Goal: Use online tool/utility: Utilize a website feature to perform a specific function

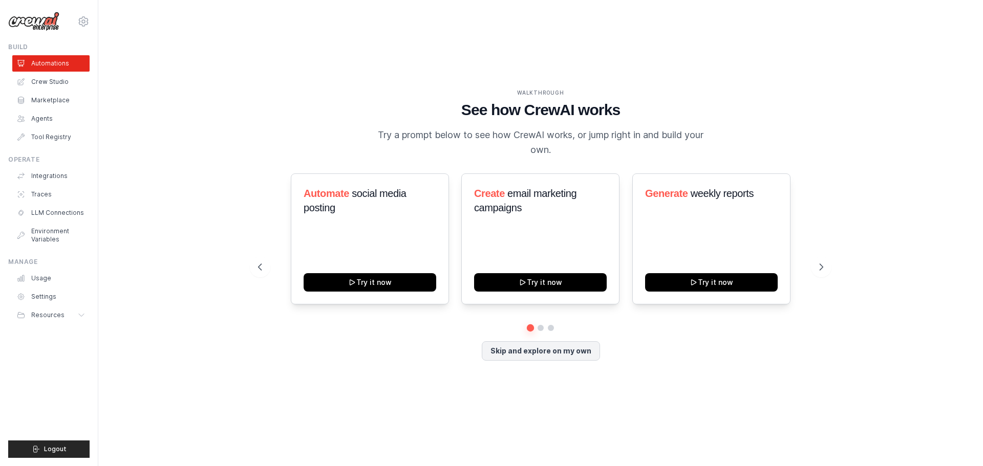
click at [740, 58] on div "WALKTHROUGH See how [PERSON_NAME] works Try a prompt below to see how [PERSON_N…" at bounding box center [541, 233] width 852 height 446
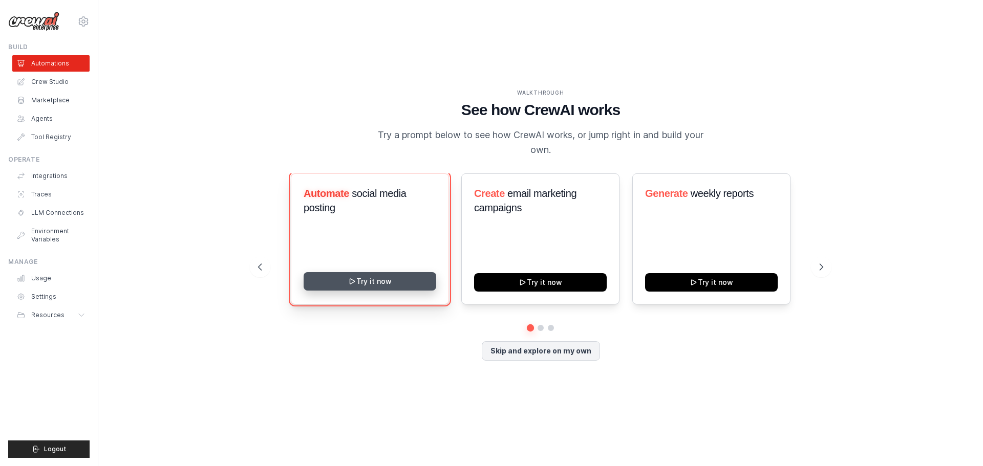
click at [376, 278] on button "Try it now" at bounding box center [370, 281] width 133 height 18
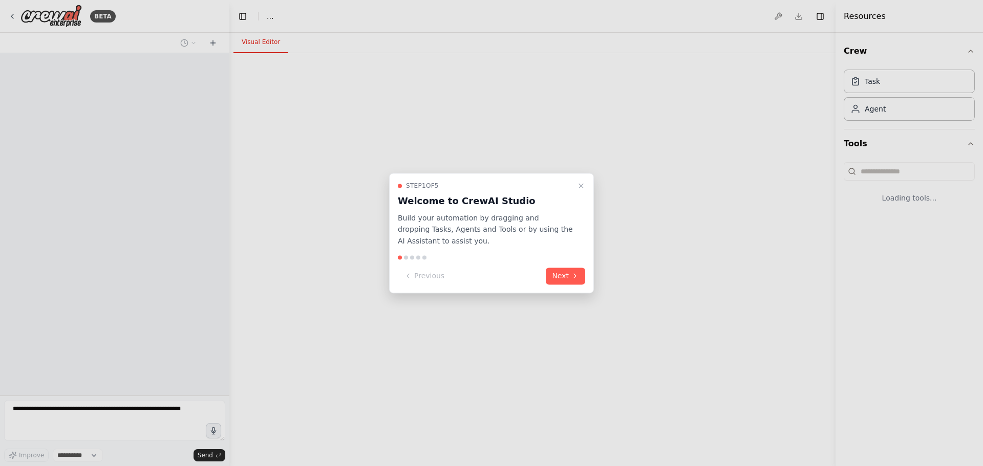
select select "****"
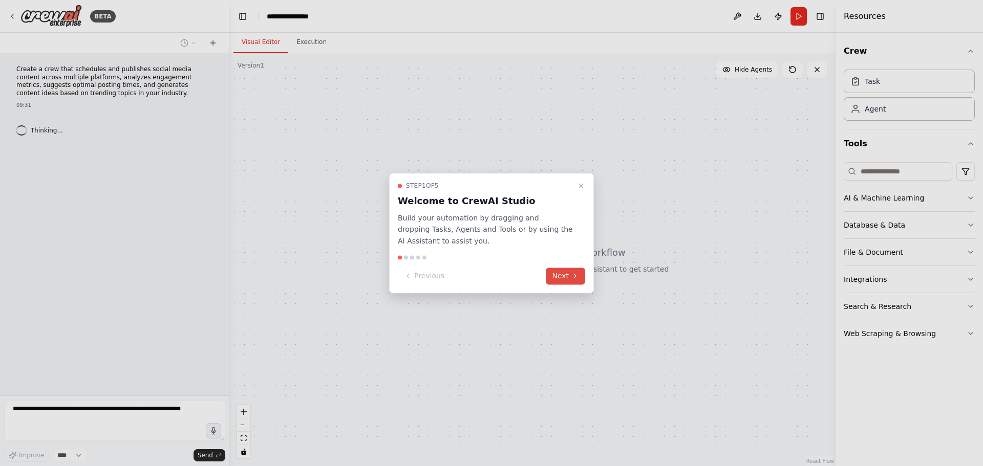
click at [567, 281] on button "Next" at bounding box center [565, 276] width 39 height 17
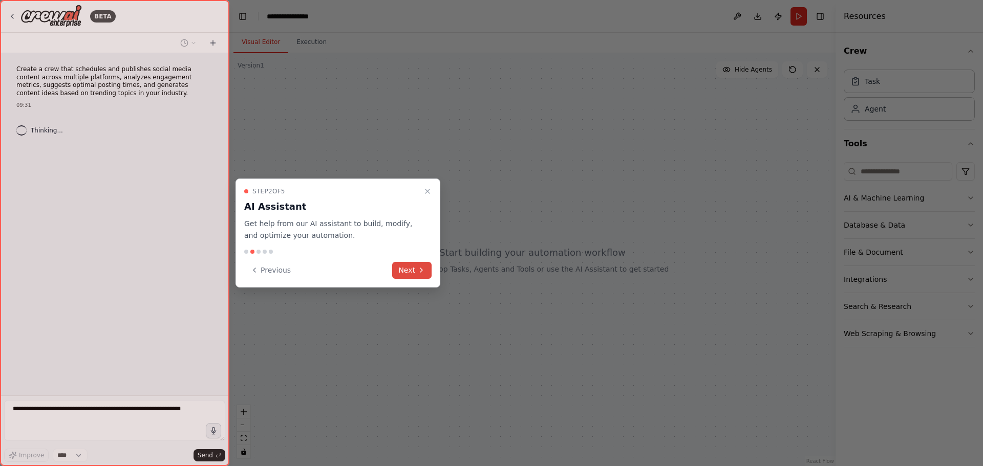
click at [420, 270] on icon at bounding box center [421, 270] width 8 height 8
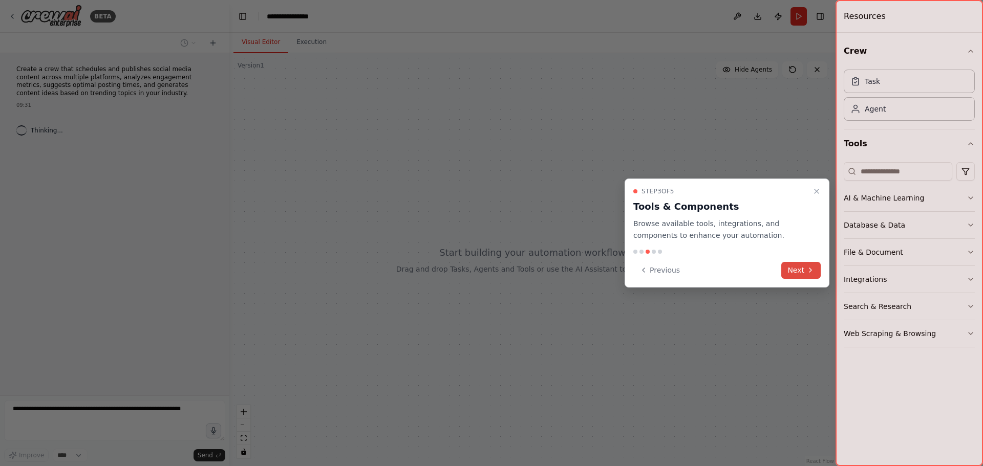
click at [819, 271] on button "Next" at bounding box center [800, 270] width 39 height 17
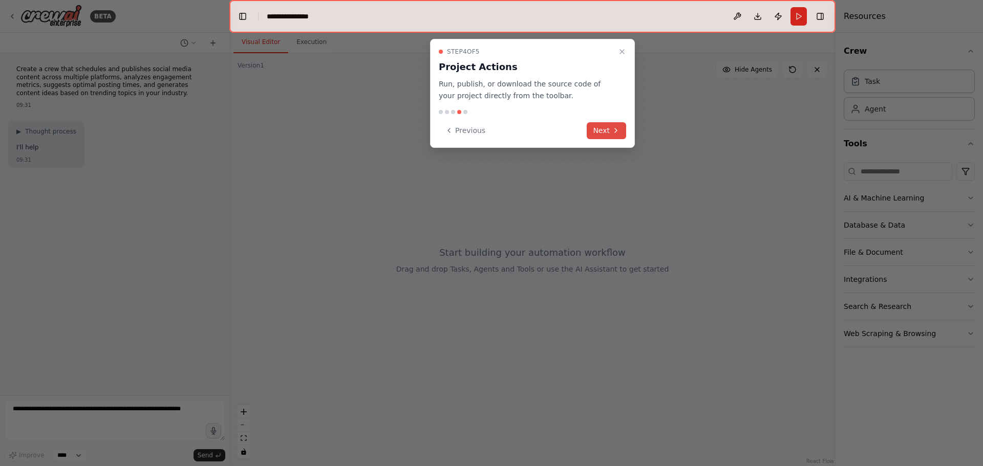
click at [604, 137] on button "Next" at bounding box center [606, 130] width 39 height 17
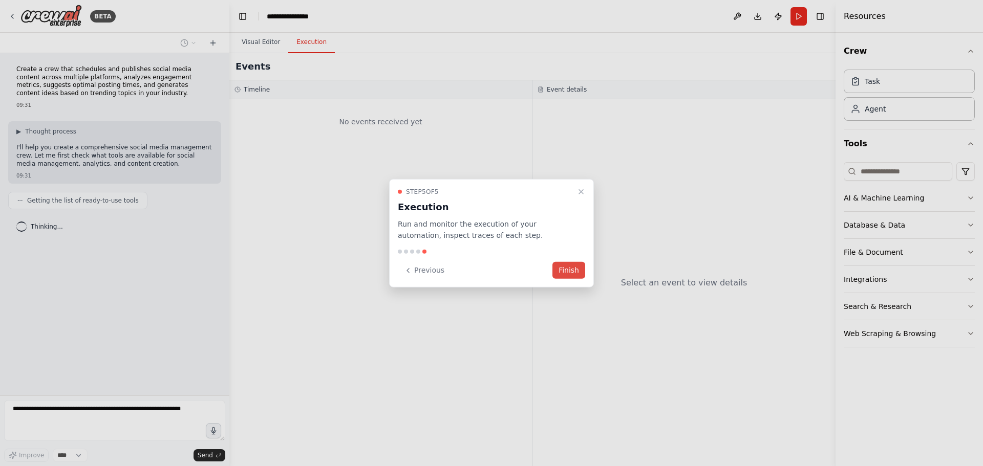
click at [560, 268] on button "Finish" at bounding box center [568, 270] width 33 height 17
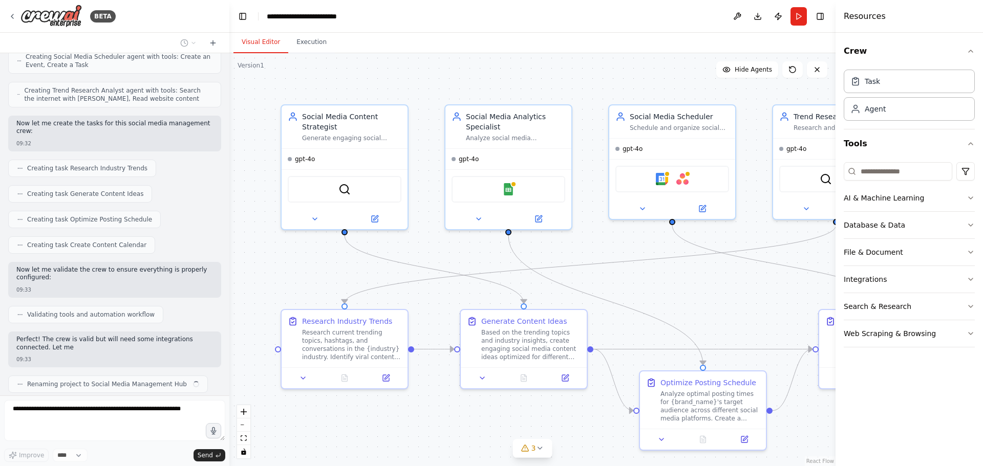
scroll to position [650, 0]
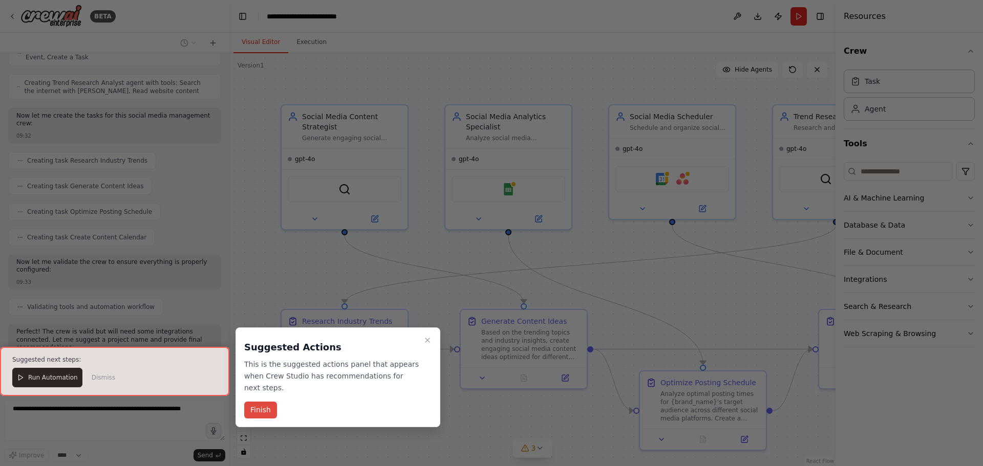
click at [270, 402] on button "Finish" at bounding box center [260, 410] width 33 height 17
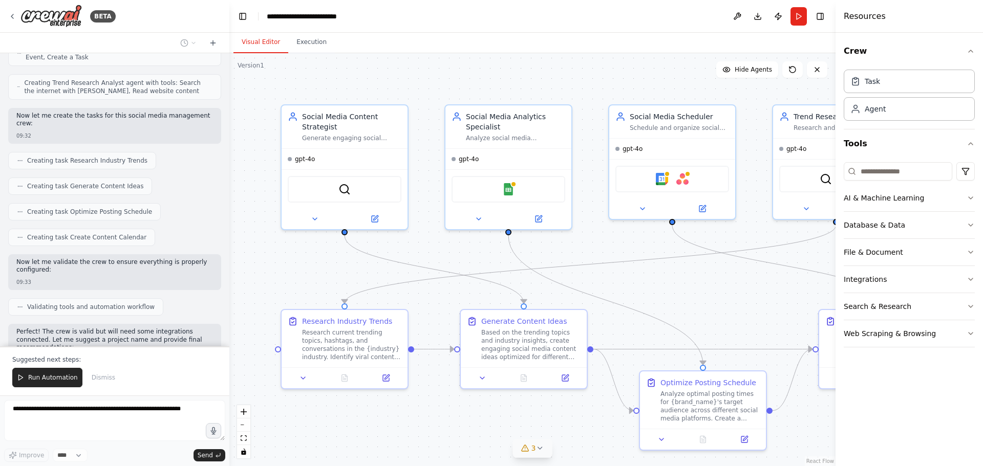
click at [537, 449] on icon at bounding box center [540, 448] width 8 height 8
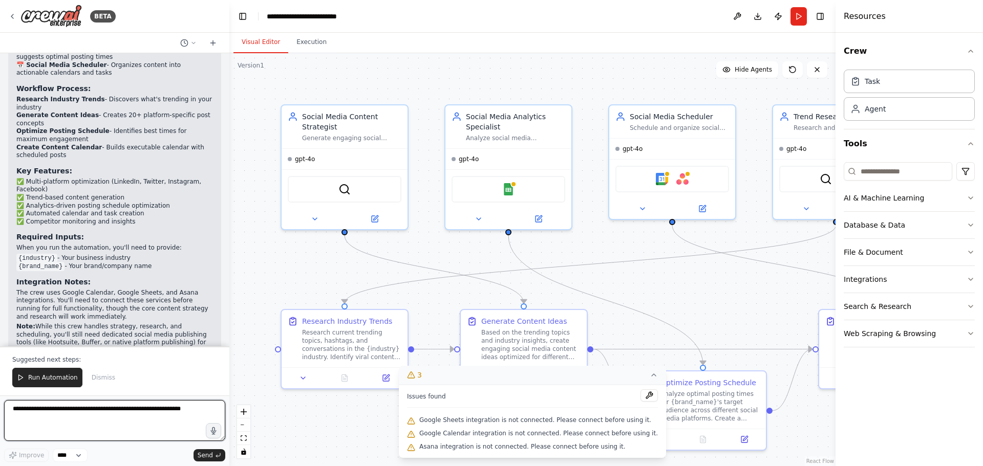
scroll to position [1111, 0]
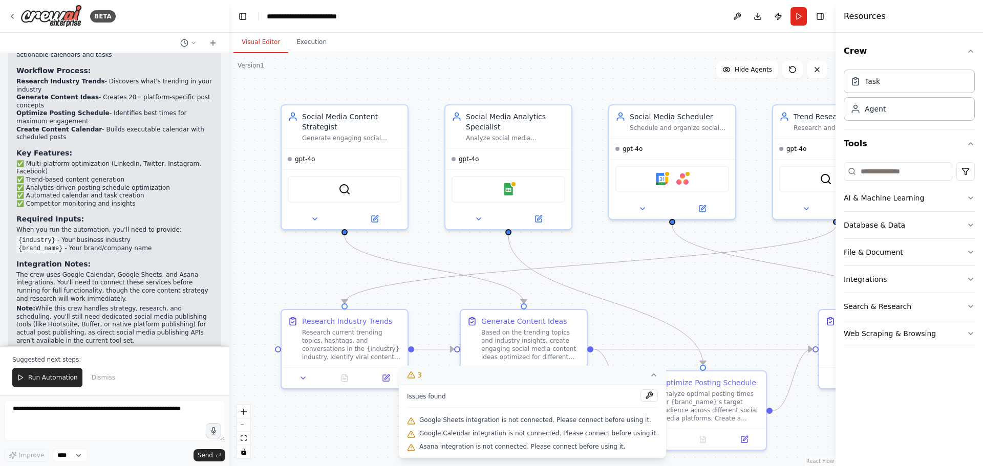
click at [650, 375] on icon at bounding box center [654, 375] width 8 height 8
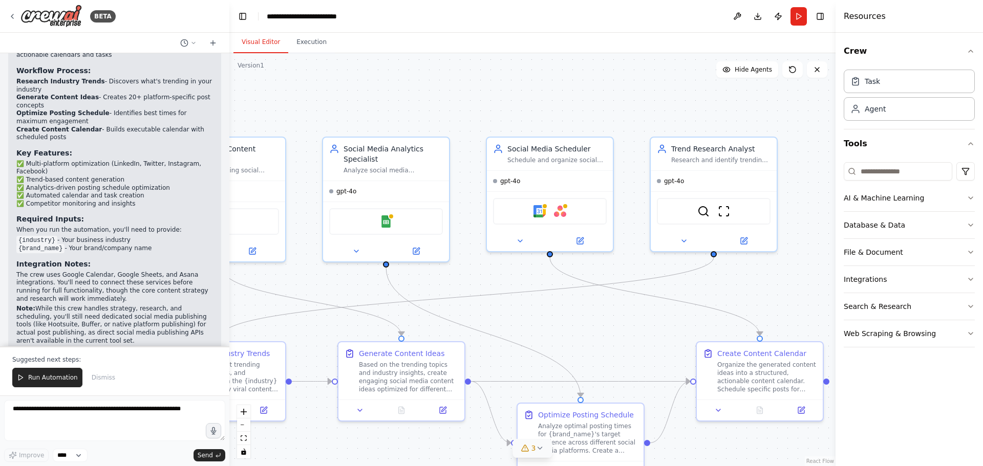
drag, startPoint x: 681, startPoint y: 312, endPoint x: 558, endPoint y: 345, distance: 126.6
click at [558, 345] on div ".deletable-edge-delete-btn { width: 20px; height: 20px; border: 0px solid #ffff…" at bounding box center [532, 259] width 606 height 413
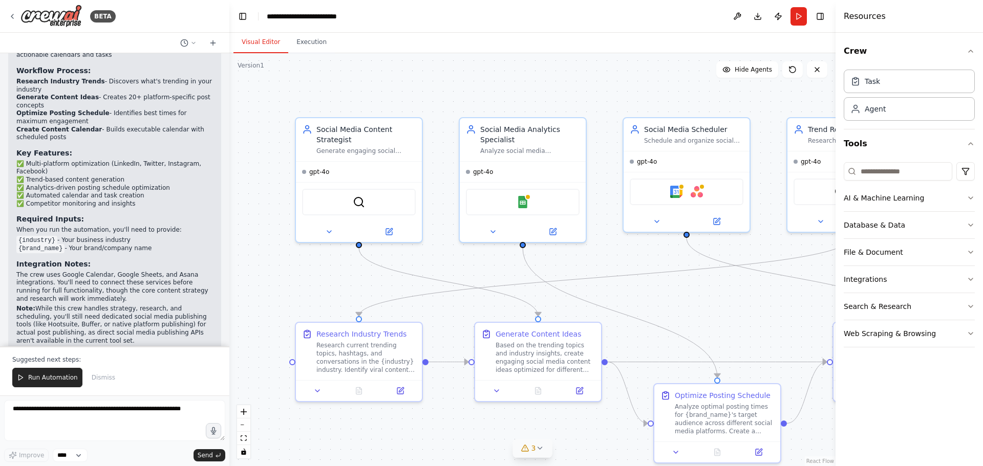
drag, startPoint x: 590, startPoint y: 305, endPoint x: 728, endPoint y: 287, distance: 139.0
click at [728, 287] on div ".deletable-edge-delete-btn { width: 20px; height: 20px; border: 0px solid #ffff…" at bounding box center [532, 259] width 606 height 413
click at [525, 196] on img at bounding box center [524, 201] width 12 height 12
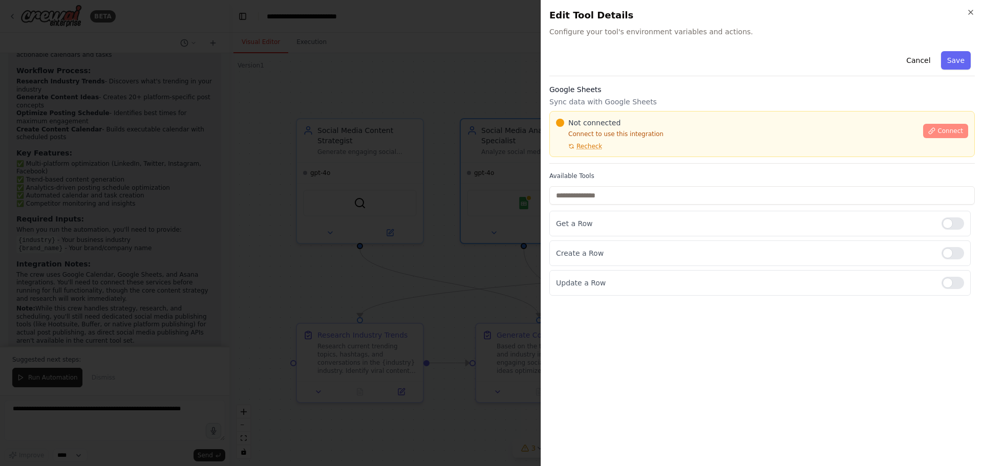
click at [962, 130] on span "Connect" at bounding box center [951, 131] width 26 height 8
click at [603, 148] on div "Not connected Connect to use this integration Recheck" at bounding box center [736, 134] width 361 height 33
click at [588, 144] on span "Recheck" at bounding box center [590, 146] width 26 height 8
click at [566, 148] on button "Recheck" at bounding box center [579, 146] width 46 height 8
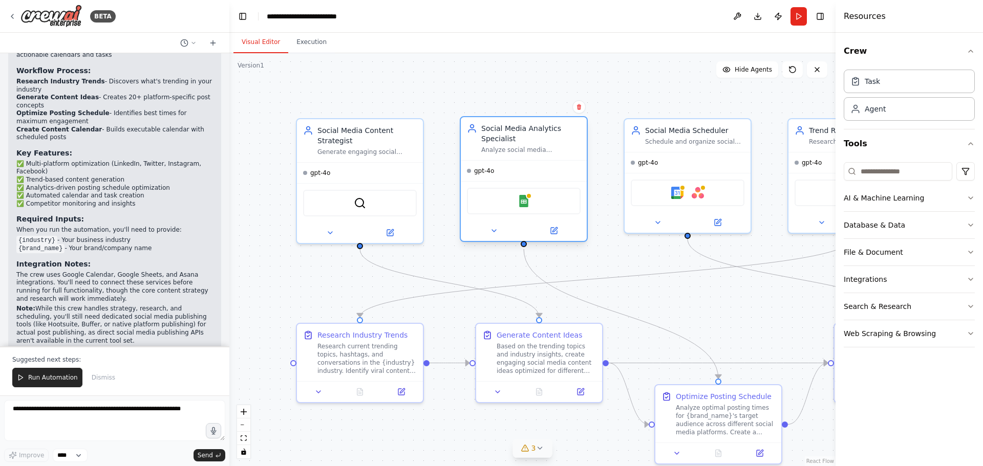
click at [550, 197] on div "Google Sheets" at bounding box center [524, 201] width 114 height 27
click at [492, 190] on div "Google Sheets" at bounding box center [524, 201] width 114 height 27
click at [526, 199] on img at bounding box center [524, 201] width 12 height 12
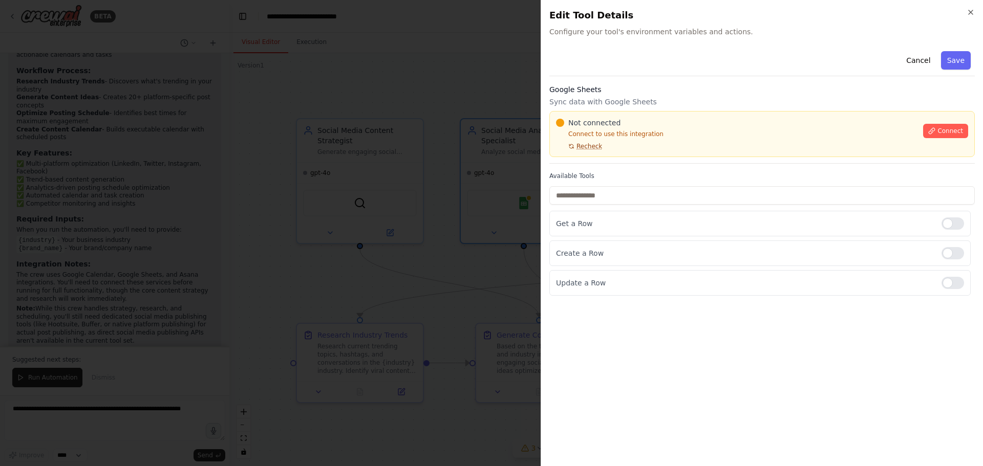
click at [588, 145] on span "Recheck" at bounding box center [590, 146] width 26 height 8
click at [613, 133] on p "Connect to use this integration" at bounding box center [736, 134] width 361 height 8
click at [680, 142] on div "Not connected Connect to use this integration Recheck" at bounding box center [736, 134] width 361 height 33
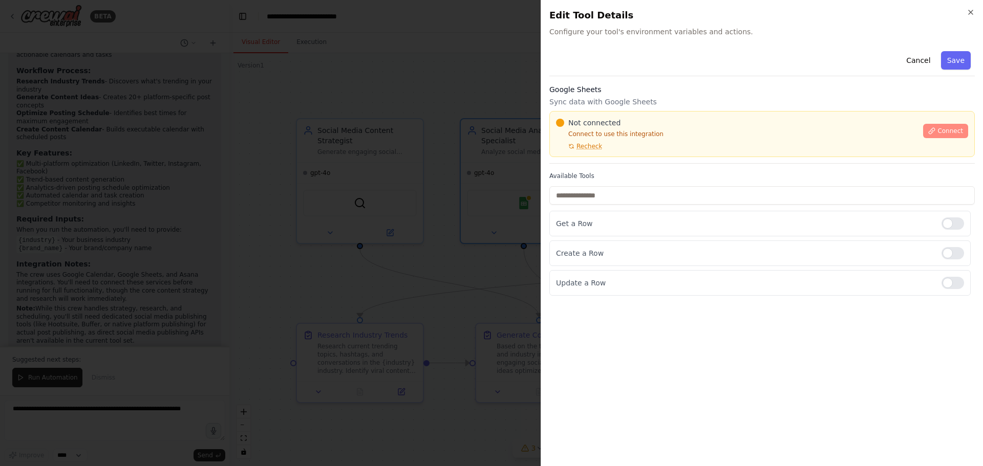
click at [951, 130] on span "Connect" at bounding box center [951, 131] width 26 height 8
click at [598, 146] on span "Recheck" at bounding box center [590, 146] width 26 height 8
click at [459, 185] on div at bounding box center [491, 233] width 983 height 466
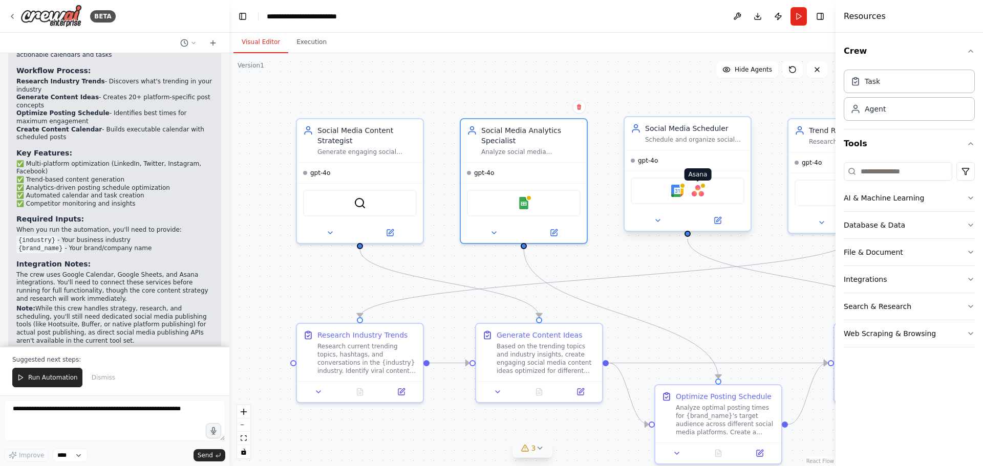
click at [697, 192] on img at bounding box center [698, 191] width 12 height 12
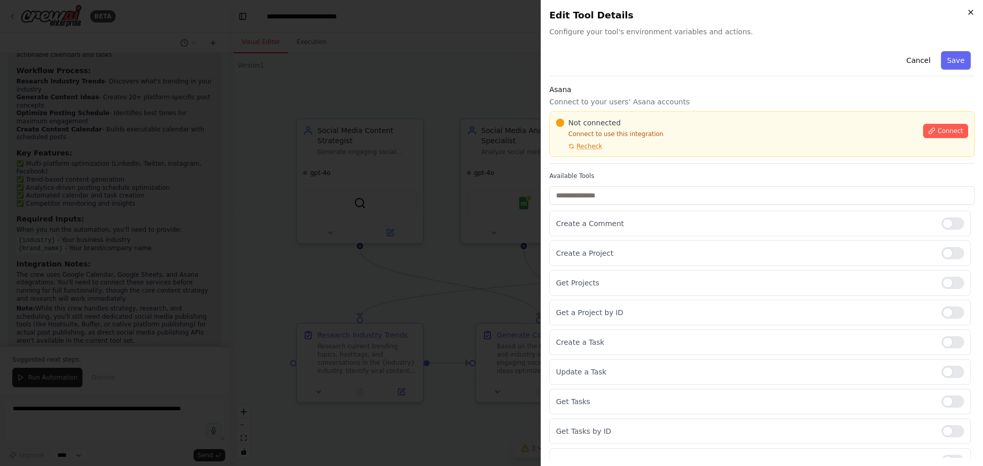
click at [968, 14] on icon "button" at bounding box center [971, 12] width 8 height 8
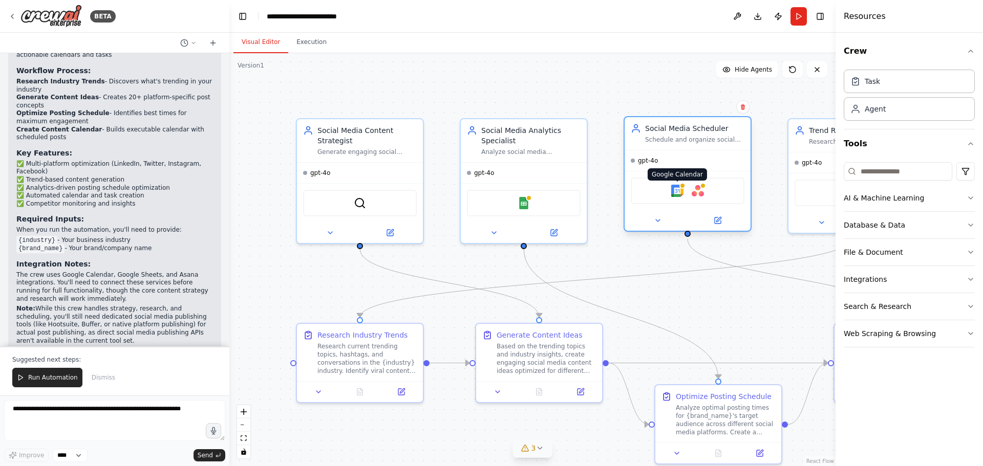
click at [676, 192] on img at bounding box center [677, 191] width 12 height 12
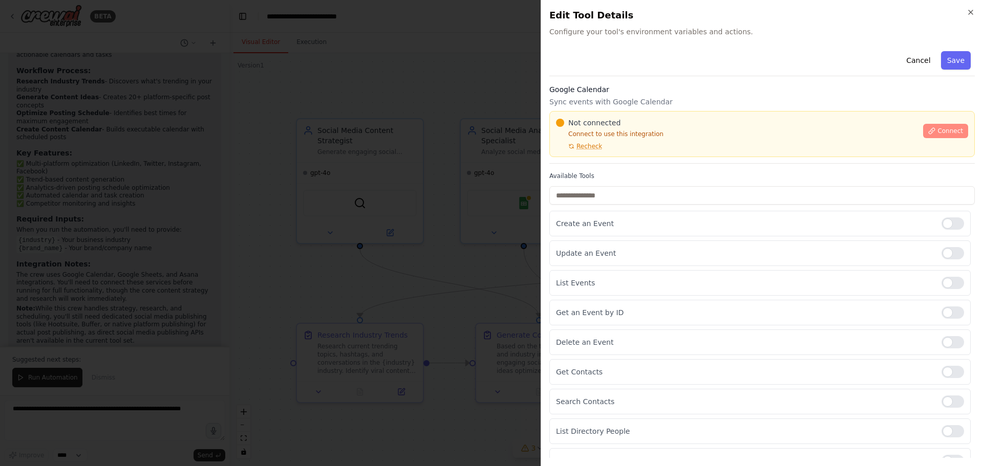
click at [943, 130] on span "Connect" at bounding box center [951, 131] width 26 height 8
click at [938, 127] on span "Connect" at bounding box center [951, 131] width 26 height 8
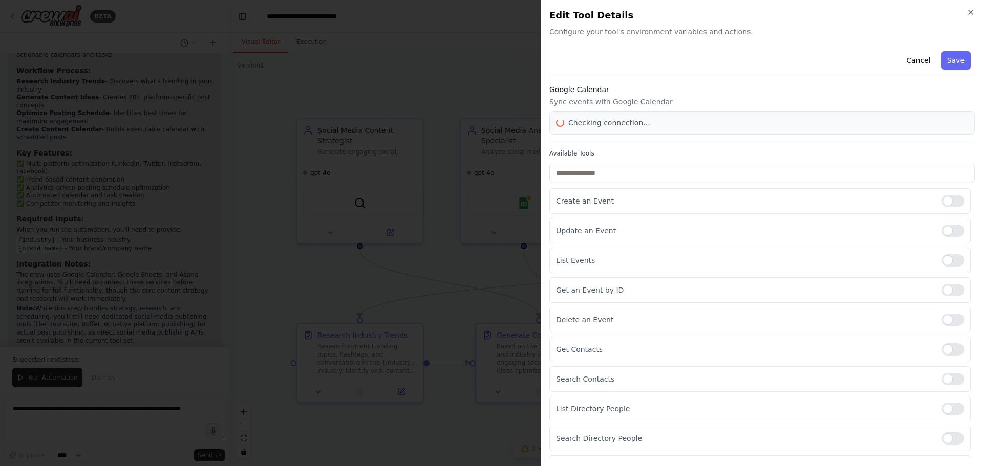
click at [932, 127] on div "Checking connection..." at bounding box center [762, 123] width 412 height 10
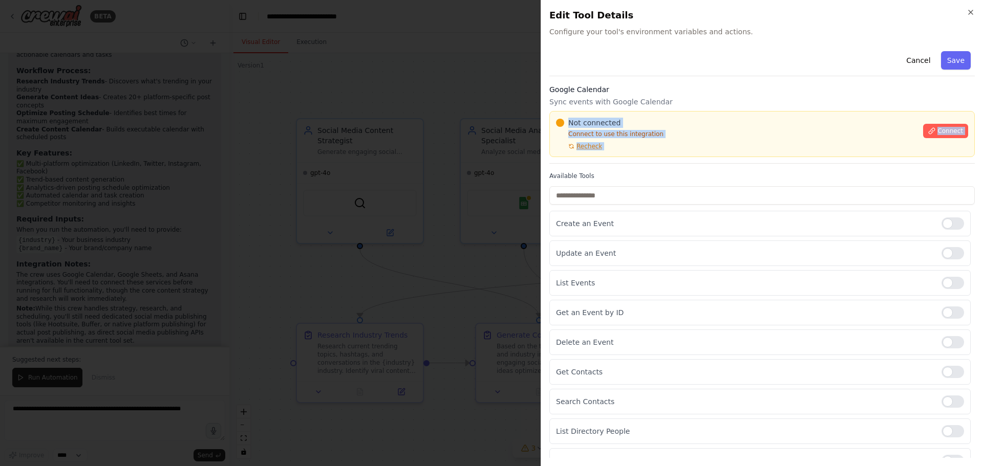
click at [938, 127] on span "Connect" at bounding box center [951, 131] width 26 height 8
click at [882, 147] on div "Not connected Connect to use this integration Recheck" at bounding box center [736, 134] width 361 height 33
click at [931, 129] on button "Connect" at bounding box center [945, 131] width 45 height 14
click at [580, 147] on span "Recheck" at bounding box center [590, 146] width 26 height 8
click at [633, 151] on div "Not connected Connect to use this integration Recheck Connect" at bounding box center [762, 134] width 426 height 46
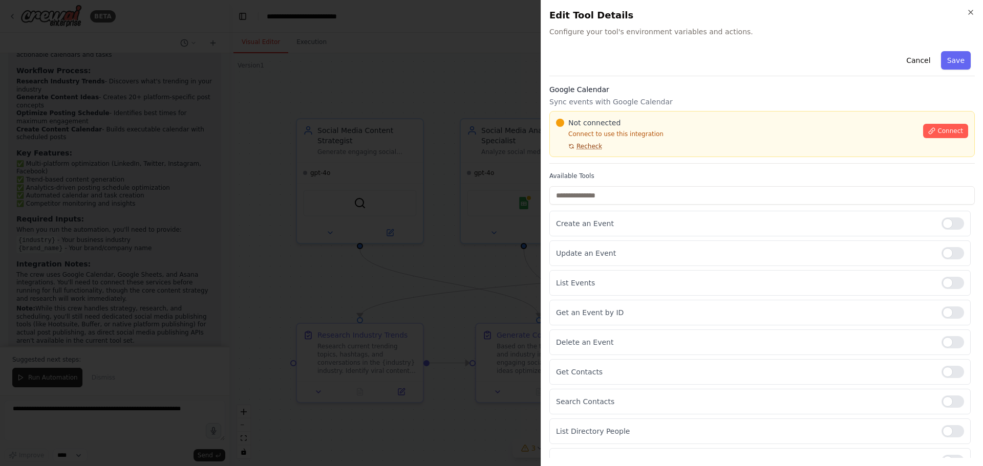
click at [563, 149] on button "Recheck" at bounding box center [579, 146] width 46 height 8
click at [666, 133] on p "Connect to use this integration" at bounding box center [736, 134] width 361 height 8
click at [672, 126] on div "Not connected" at bounding box center [736, 123] width 361 height 10
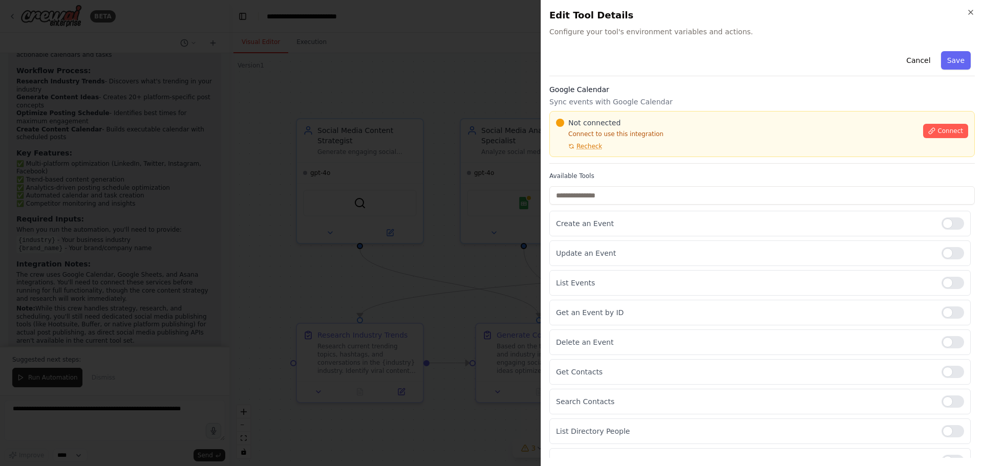
click at [680, 150] on div "Not connected Connect to use this integration Recheck" at bounding box center [736, 134] width 361 height 33
click at [811, 117] on div "Not connected Connect to use this integration Recheck Connect" at bounding box center [762, 134] width 426 height 46
click at [615, 139] on div "Not connected Connect to use this integration Recheck" at bounding box center [736, 134] width 361 height 33
click at [678, 125] on div "Not connected" at bounding box center [736, 123] width 361 height 10
click at [883, 52] on div "Cancel Save" at bounding box center [762, 61] width 426 height 29
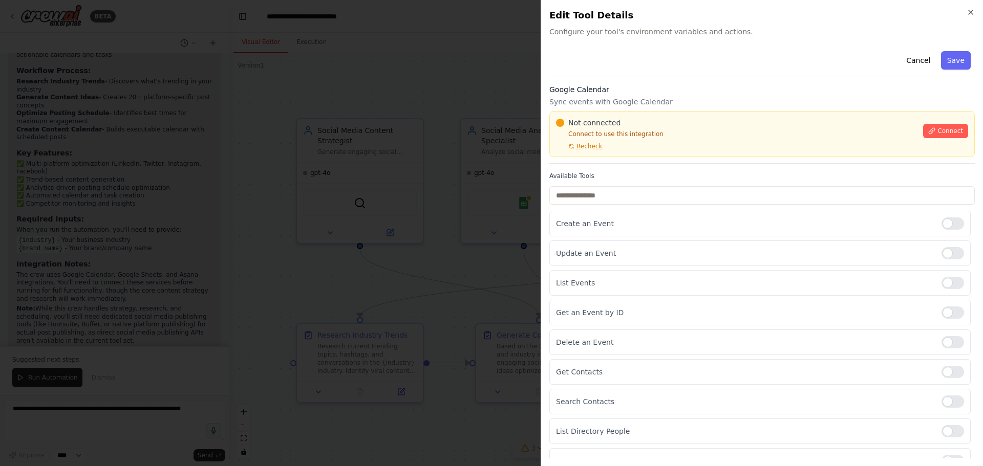
click at [950, 32] on span "Configure your tool's environment variables and actions." at bounding box center [762, 32] width 426 height 10
click at [342, 76] on div at bounding box center [491, 233] width 983 height 466
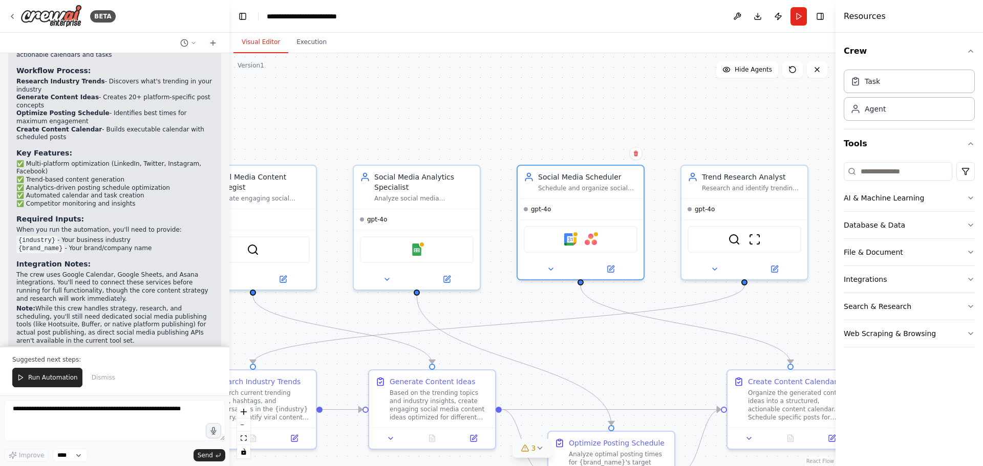
drag, startPoint x: 652, startPoint y: 289, endPoint x: 518, endPoint y: 334, distance: 141.8
click at [519, 334] on div ".deletable-edge-delete-btn { width: 20px; height: 20px; border: 0px solid #ffff…" at bounding box center [532, 259] width 606 height 413
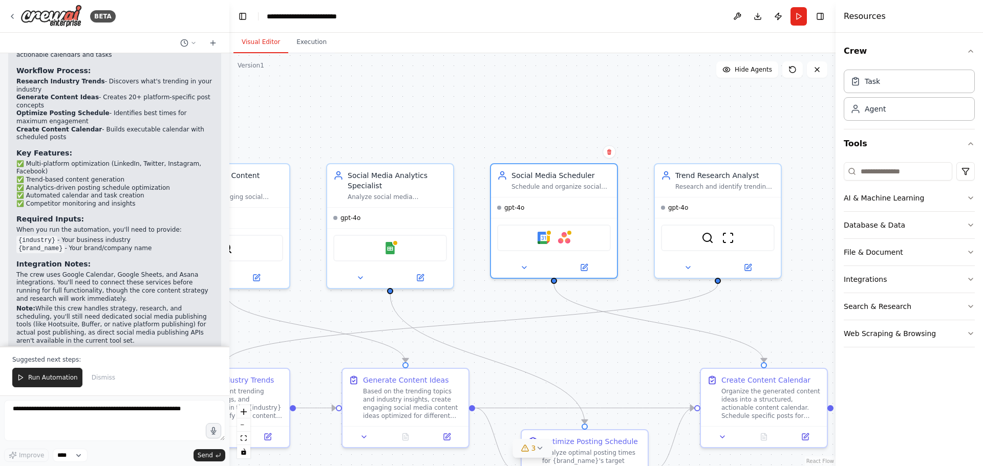
click at [44, 388] on button "Run Automation" at bounding box center [47, 377] width 70 height 19
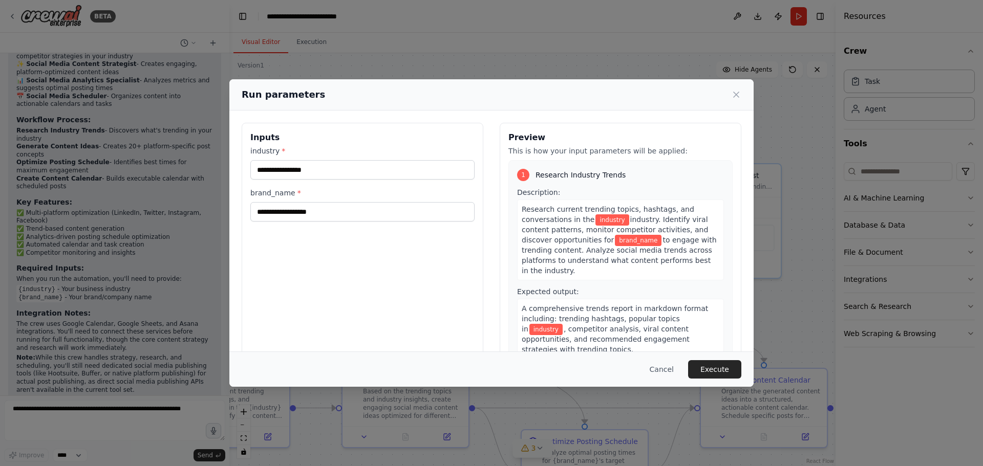
click at [353, 180] on div "industry * brand_name *" at bounding box center [362, 184] width 224 height 76
click at [355, 168] on input "industry *" at bounding box center [362, 169] width 224 height 19
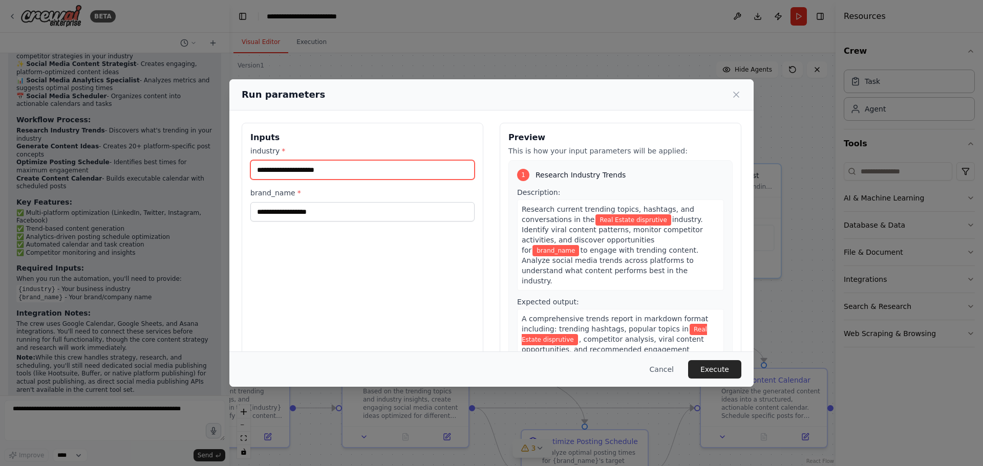
type input "**********"
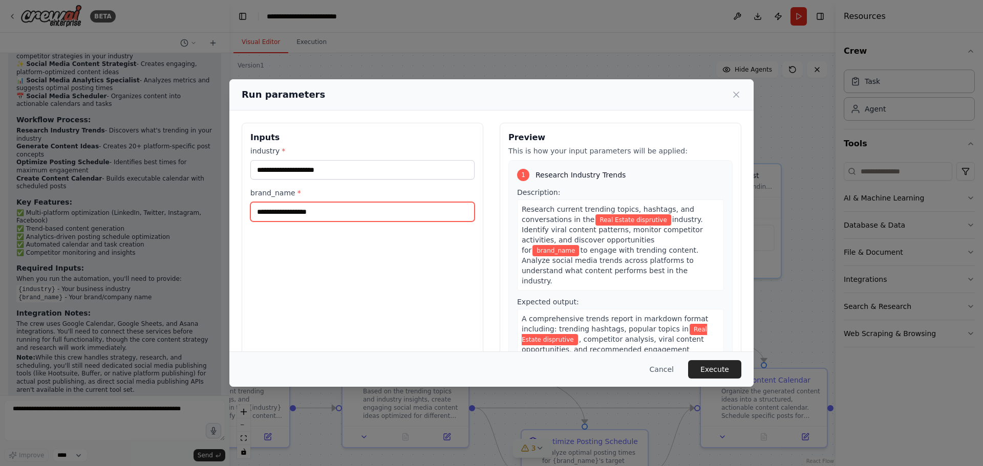
click at [306, 215] on input "brand_name *" at bounding box center [362, 211] width 224 height 19
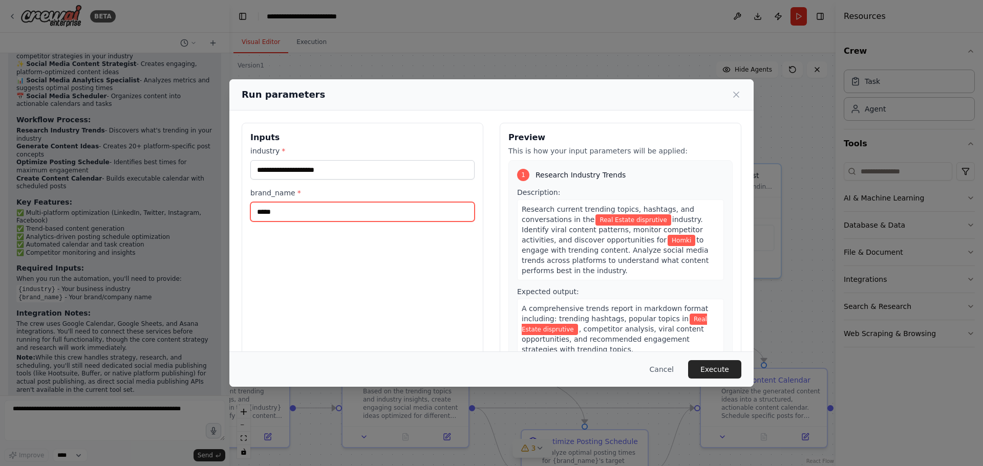
type input "*****"
click at [330, 237] on div "**********" at bounding box center [363, 244] width 242 height 243
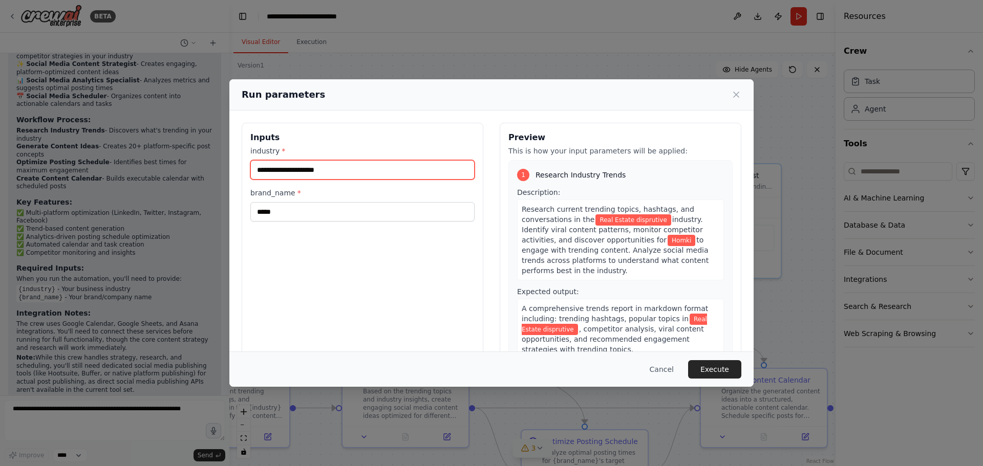
click at [260, 171] on input "**********" at bounding box center [362, 169] width 224 height 19
click at [279, 171] on input "**********" at bounding box center [362, 169] width 224 height 19
type input "**********"
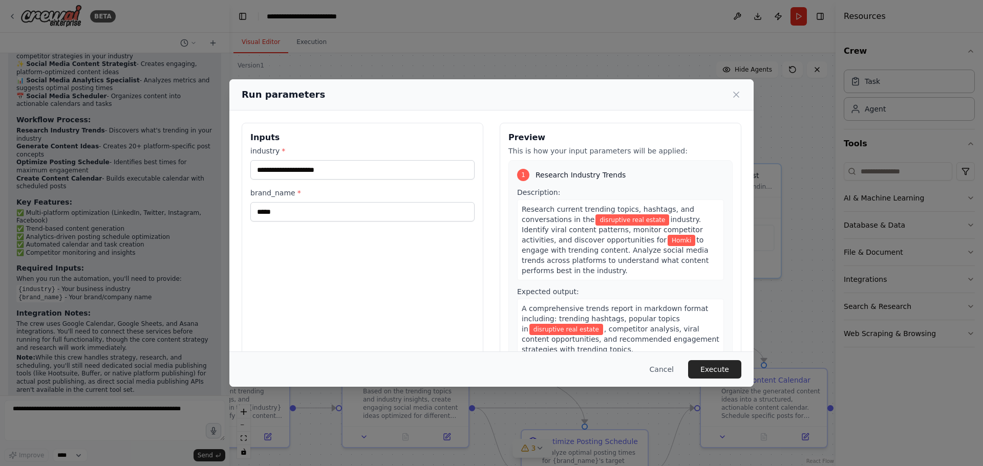
click at [377, 144] on div "**********" at bounding box center [363, 244] width 242 height 243
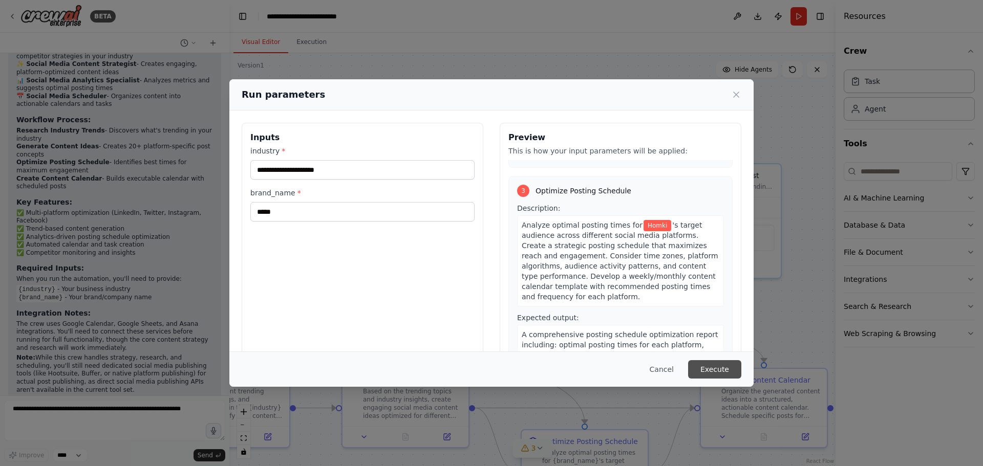
click at [732, 366] on button "Execute" at bounding box center [714, 369] width 53 height 18
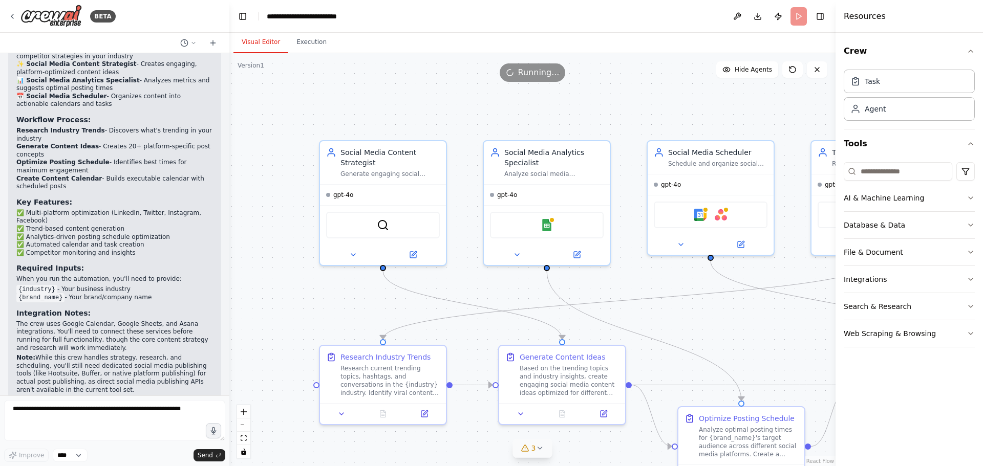
drag, startPoint x: 485, startPoint y: 341, endPoint x: 636, endPoint y: 320, distance: 152.5
click at [636, 320] on div ".deletable-edge-delete-btn { width: 20px; height: 20px; border: 0px solid #ffff…" at bounding box center [532, 259] width 606 height 413
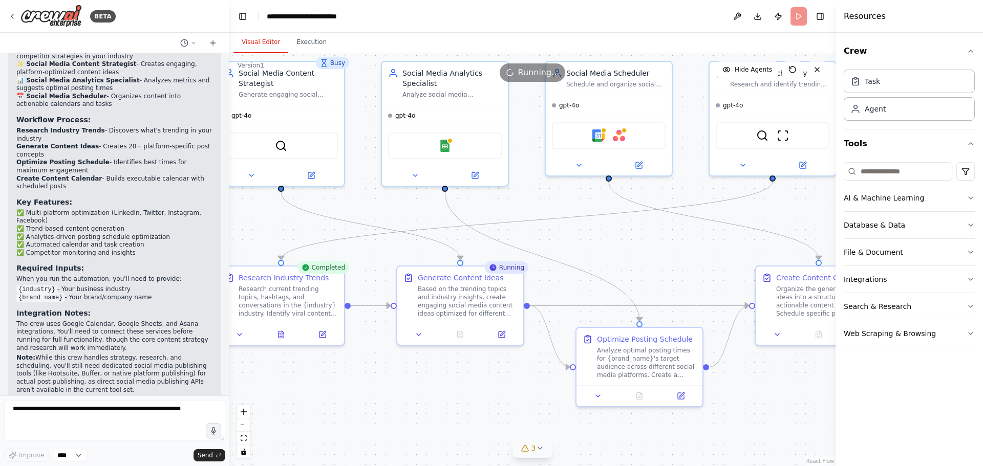
drag, startPoint x: 683, startPoint y: 362, endPoint x: 575, endPoint y: 286, distance: 132.3
click at [579, 283] on div ".deletable-edge-delete-btn { width: 20px; height: 20px; border: 0px solid #ffff…" at bounding box center [532, 259] width 606 height 413
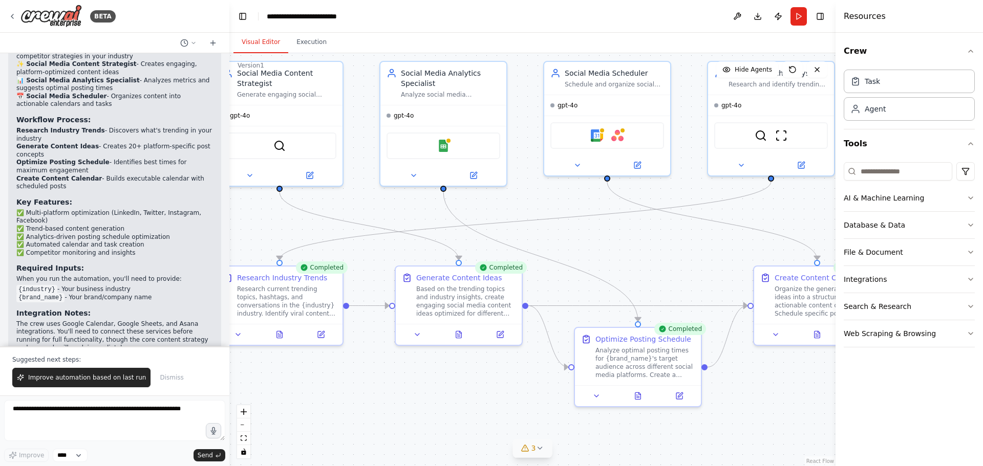
scroll to position [1111, 0]
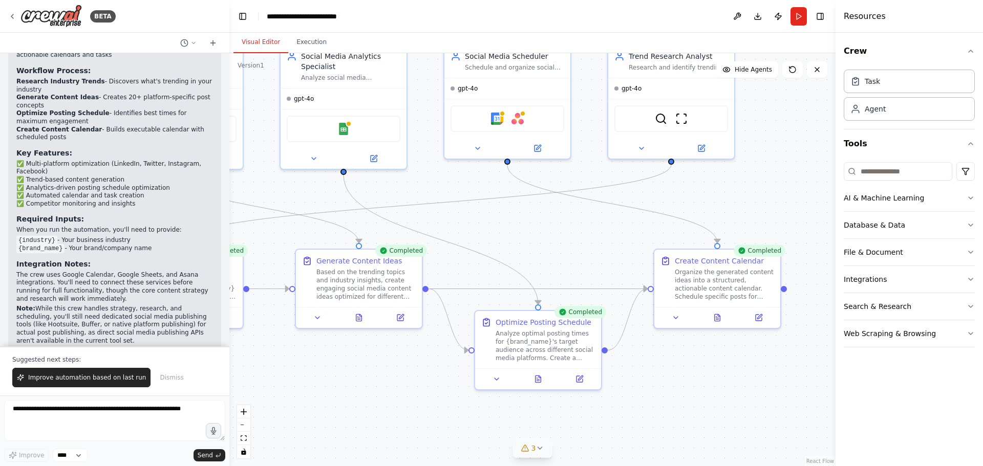
drag, startPoint x: 524, startPoint y: 410, endPoint x: 424, endPoint y: 393, distance: 101.3
click at [424, 393] on div ".deletable-edge-delete-btn { width: 20px; height: 20px; border: 0px solid #ffff…" at bounding box center [532, 259] width 606 height 413
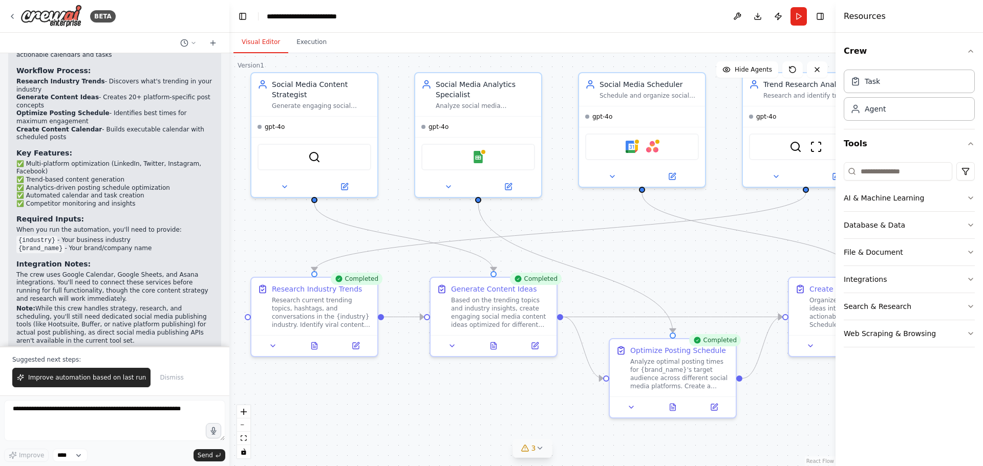
drag, startPoint x: 546, startPoint y: 226, endPoint x: 681, endPoint y: 254, distance: 137.6
click at [681, 254] on div ".deletable-edge-delete-btn { width: 20px; height: 20px; border: 0px solid #ffff…" at bounding box center [532, 259] width 606 height 413
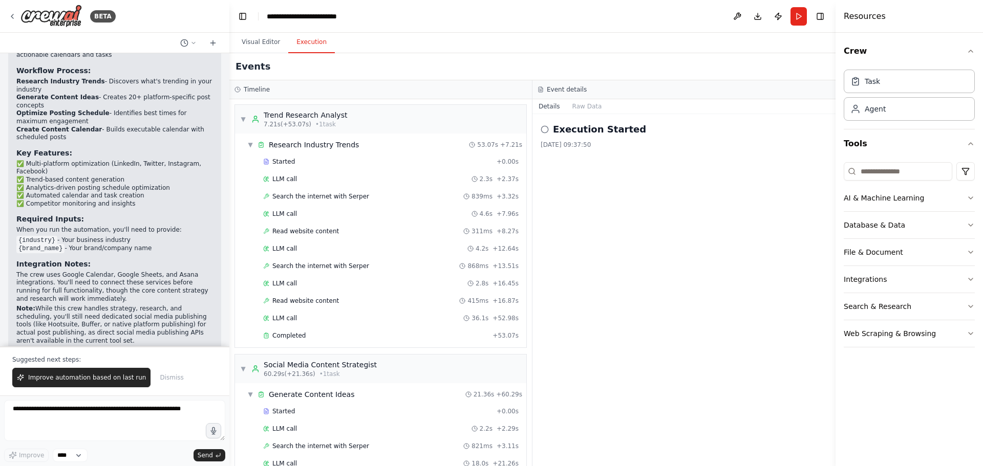
click at [312, 46] on button "Execution" at bounding box center [311, 43] width 47 height 22
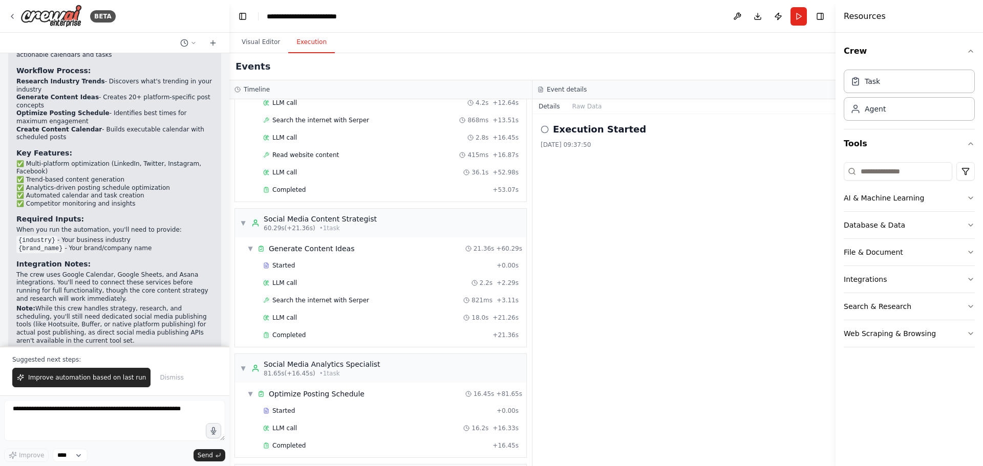
scroll to position [171, 0]
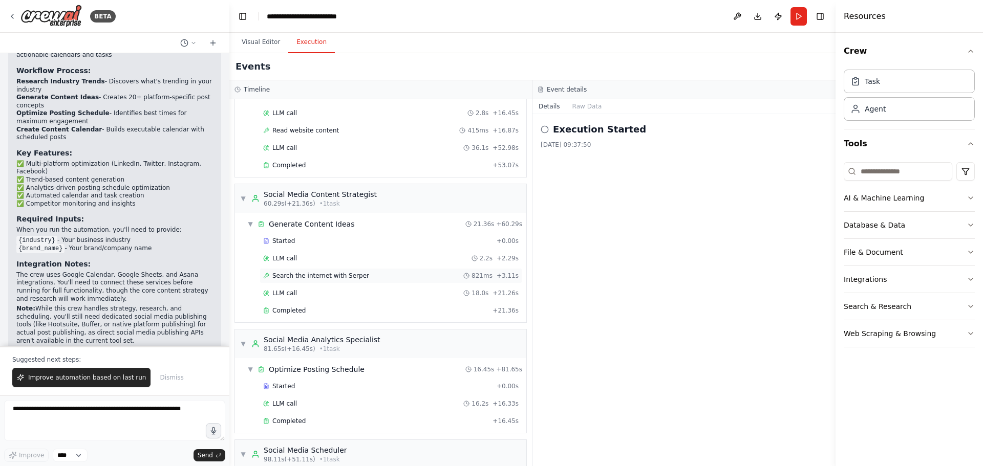
click at [339, 278] on span "Search the internet with Serper" at bounding box center [320, 276] width 97 height 8
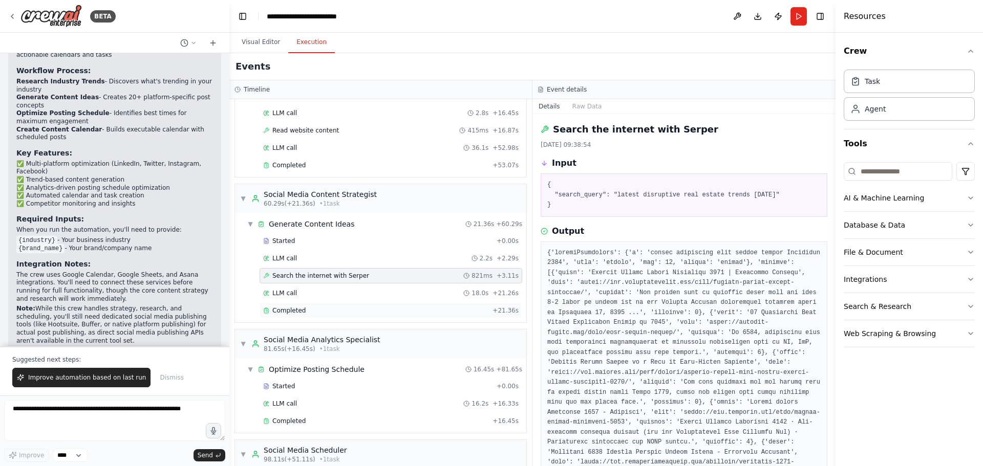
click at [320, 314] on div "Completed" at bounding box center [375, 311] width 225 height 8
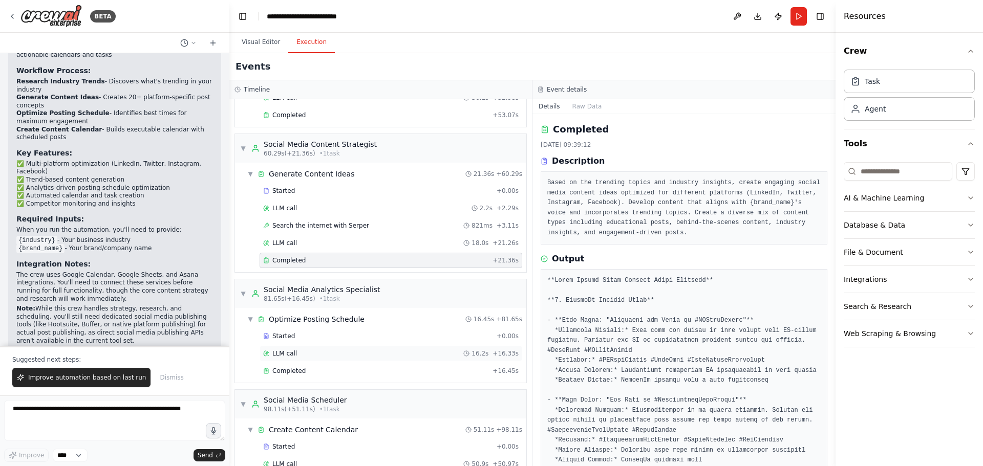
scroll to position [260, 0]
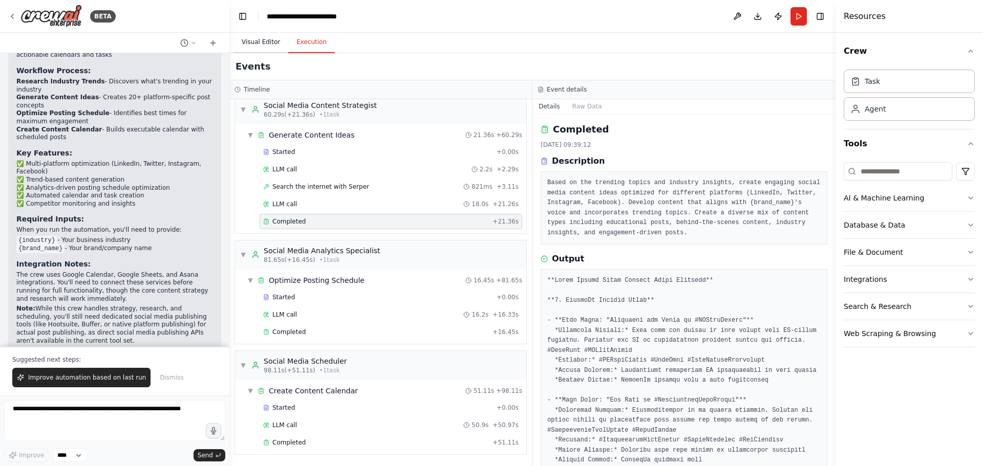
click at [261, 49] on button "Visual Editor" at bounding box center [260, 43] width 55 height 22
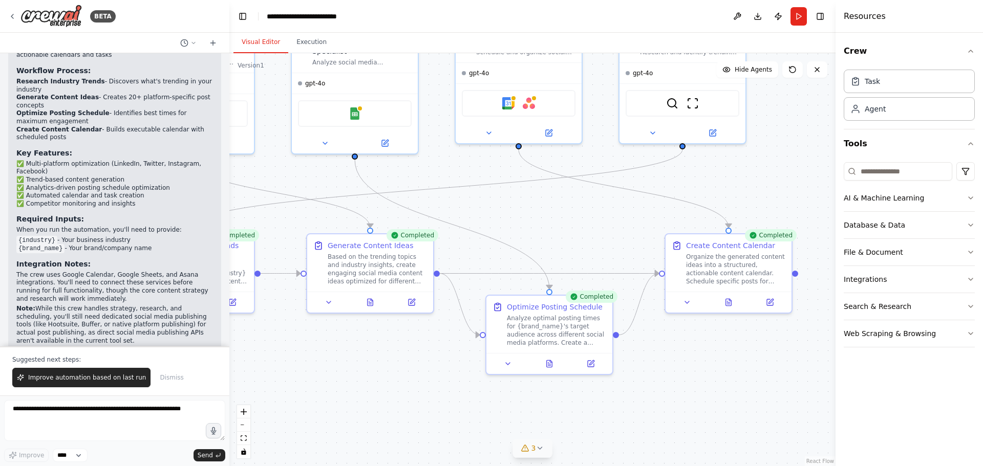
drag, startPoint x: 795, startPoint y: 422, endPoint x: 671, endPoint y: 378, distance: 130.9
click at [671, 378] on div ".deletable-edge-delete-btn { width: 20px; height: 20px; border: 0px solid #ffff…" at bounding box center [532, 259] width 606 height 413
click at [726, 300] on icon at bounding box center [729, 300] width 6 height 7
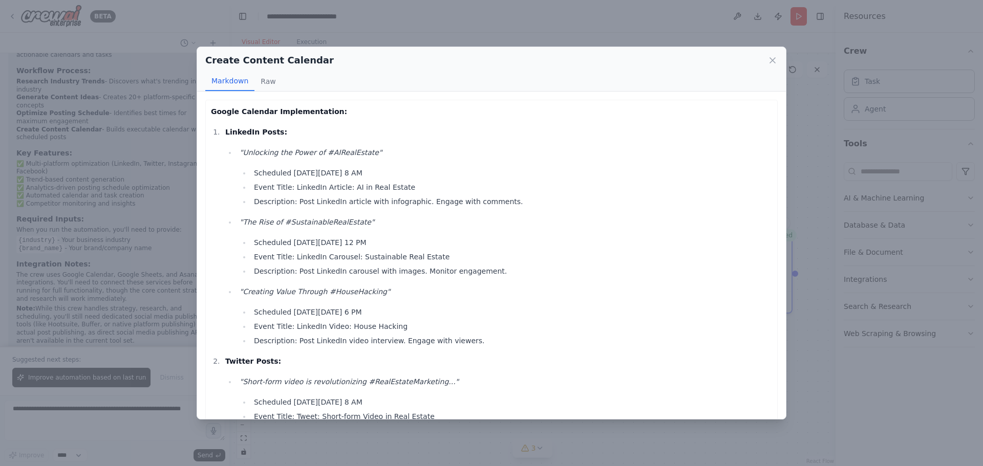
click at [408, 173] on li "Scheduled on Tuesday, September 23, 2025, at 8 AM" at bounding box center [511, 173] width 521 height 12
click at [456, 174] on li "Scheduled on Tuesday, September 23, 2025, at 8 AM" at bounding box center [511, 173] width 521 height 12
click at [373, 183] on li "Event Title: LinkedIn Article: AI in Real Estate" at bounding box center [511, 187] width 521 height 12
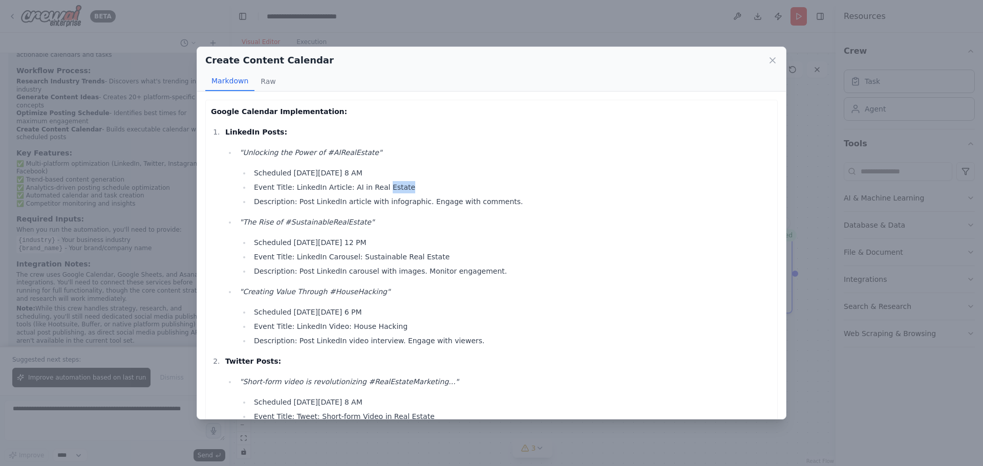
click at [373, 183] on li "Event Title: LinkedIn Article: AI in Real Estate" at bounding box center [511, 187] width 521 height 12
click at [376, 198] on li "Description: Post LinkedIn article with infographic. Engage with comments." at bounding box center [511, 202] width 521 height 12
click at [373, 186] on li "Event Title: LinkedIn Article: AI in Real Estate" at bounding box center [511, 187] width 521 height 12
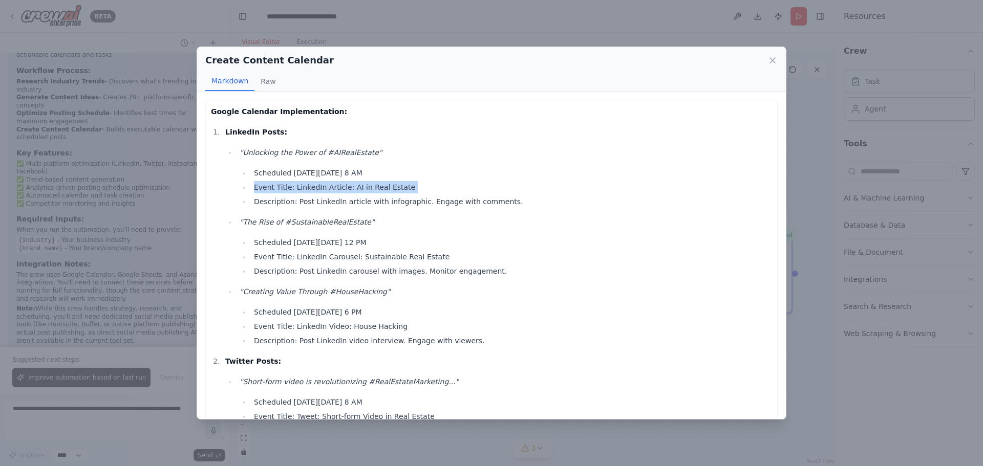
click at [373, 186] on li "Event Title: LinkedIn Article: AI in Real Estate" at bounding box center [511, 187] width 521 height 12
click at [385, 202] on li "Description: Post LinkedIn article with infographic. Engage with comments." at bounding box center [511, 202] width 521 height 12
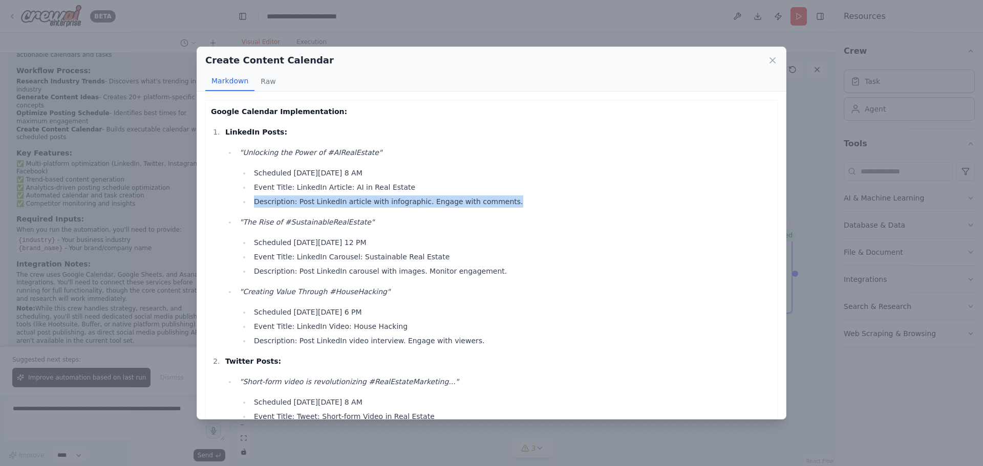
click at [385, 202] on li "Description: Post LinkedIn article with infographic. Engage with comments." at bounding box center [511, 202] width 521 height 12
click at [377, 236] on li ""The Rise of #SustainableRealEstate" Scheduled on Wednesday, September 24, 2025…" at bounding box center [505, 246] width 536 height 61
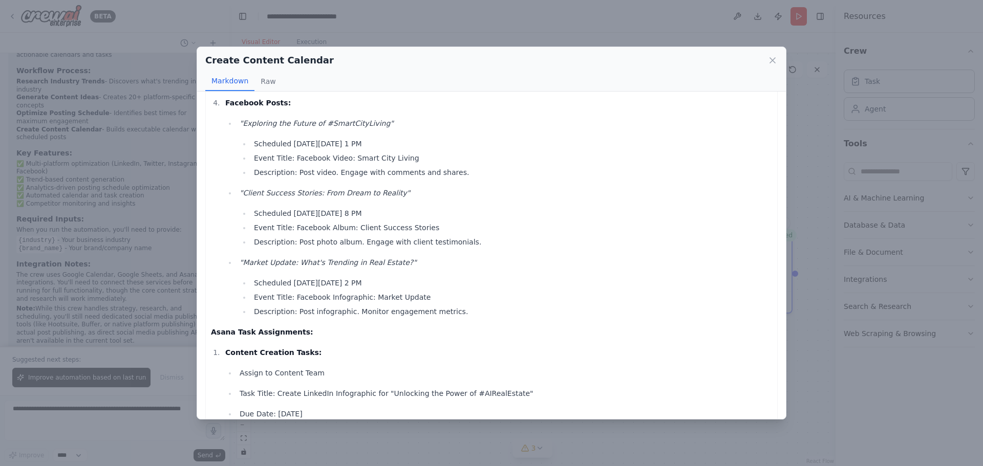
scroll to position [854, 0]
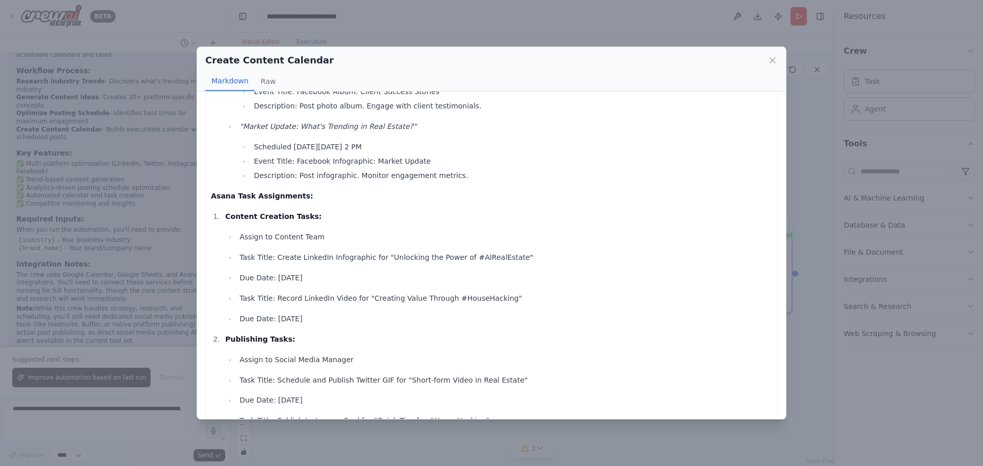
click at [830, 292] on div "Create Content Calendar Markdown Raw Google Calendar Implementation: LinkedIn P…" at bounding box center [491, 233] width 983 height 466
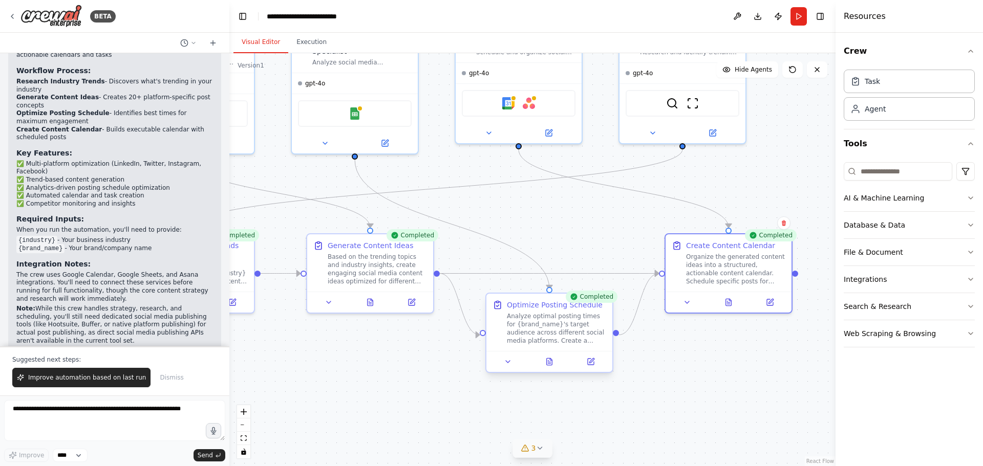
click at [541, 370] on div at bounding box center [549, 361] width 126 height 21
click at [544, 362] on button at bounding box center [550, 362] width 44 height 12
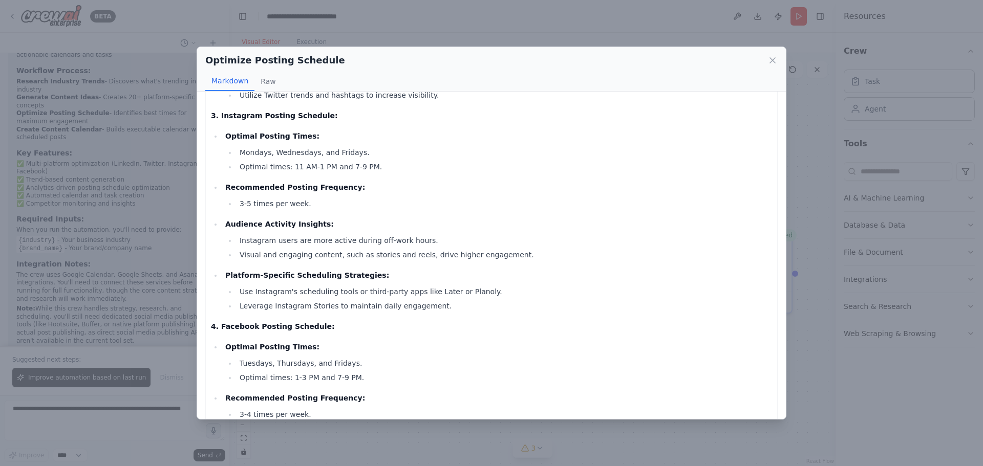
scroll to position [512, 0]
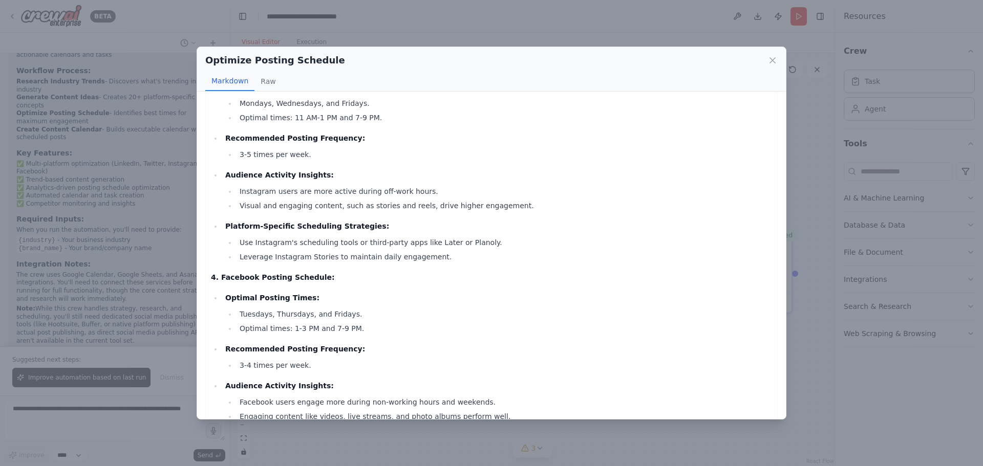
click at [839, 260] on div "Optimize Posting Schedule Markdown Raw To optimize Homki's social media strateg…" at bounding box center [491, 233] width 983 height 466
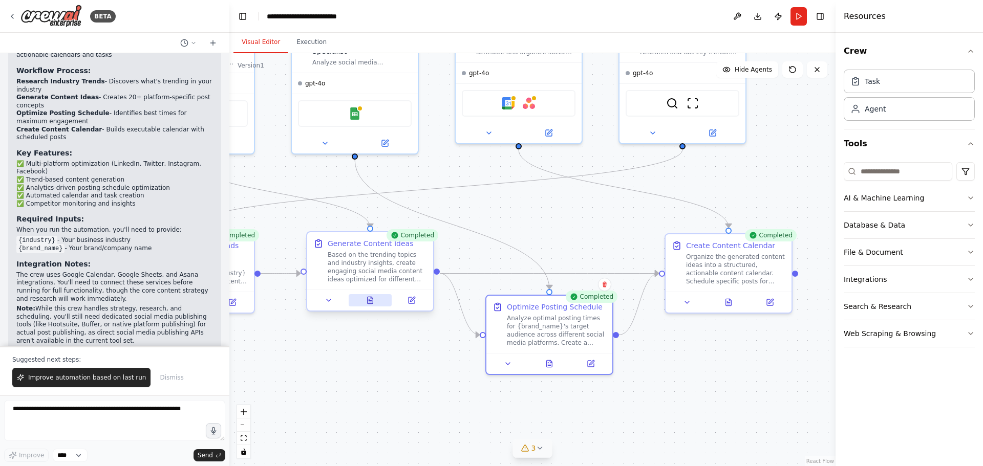
click at [378, 299] on button at bounding box center [371, 300] width 44 height 12
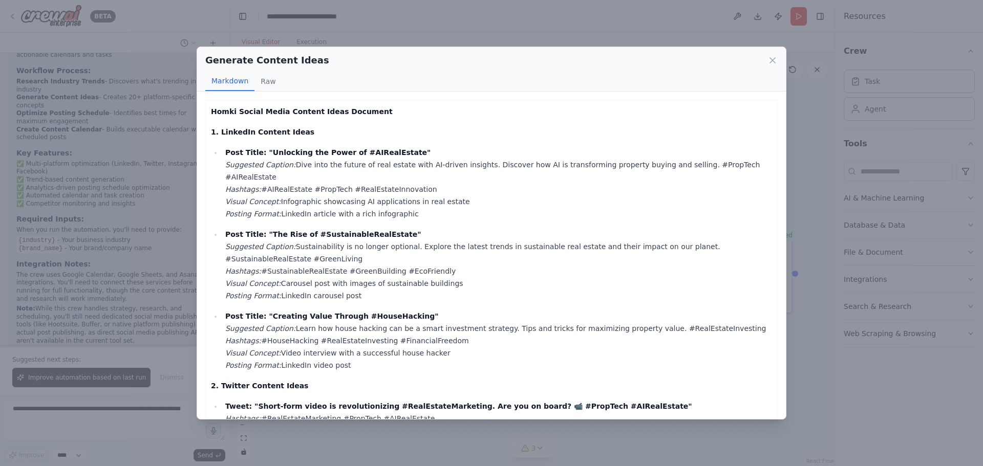
click at [817, 259] on div "Generate Content Ideas Markdown Raw Homki Social Media Content Ideas Document 1…" at bounding box center [491, 233] width 983 height 466
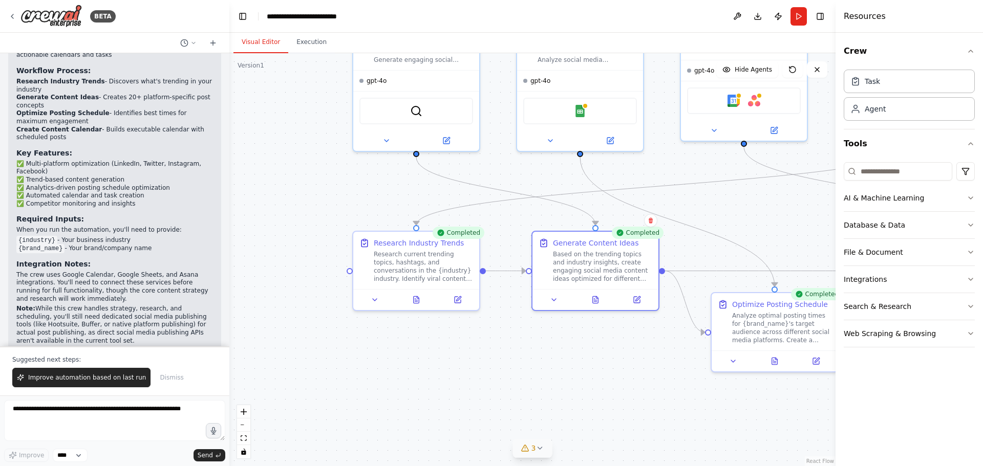
drag, startPoint x: 317, startPoint y: 352, endPoint x: 543, endPoint y: 349, distance: 225.8
click at [543, 349] on div ".deletable-edge-delete-btn { width: 20px; height: 20px; border: 0px solid #ffff…" at bounding box center [532, 259] width 606 height 413
click at [416, 291] on div at bounding box center [417, 297] width 126 height 21
click at [415, 303] on button at bounding box center [417, 298] width 44 height 12
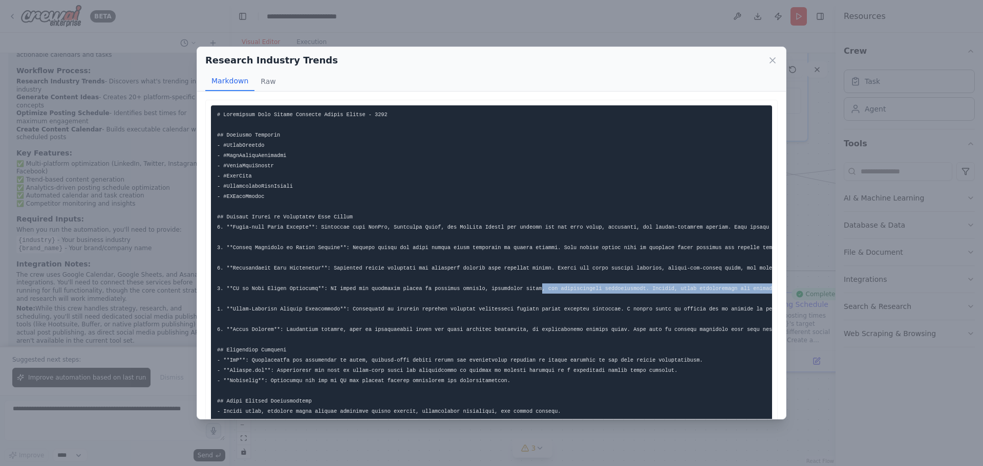
drag, startPoint x: 555, startPoint y: 296, endPoint x: 516, endPoint y: 291, distance: 39.3
click at [516, 291] on pre at bounding box center [491, 339] width 561 height 469
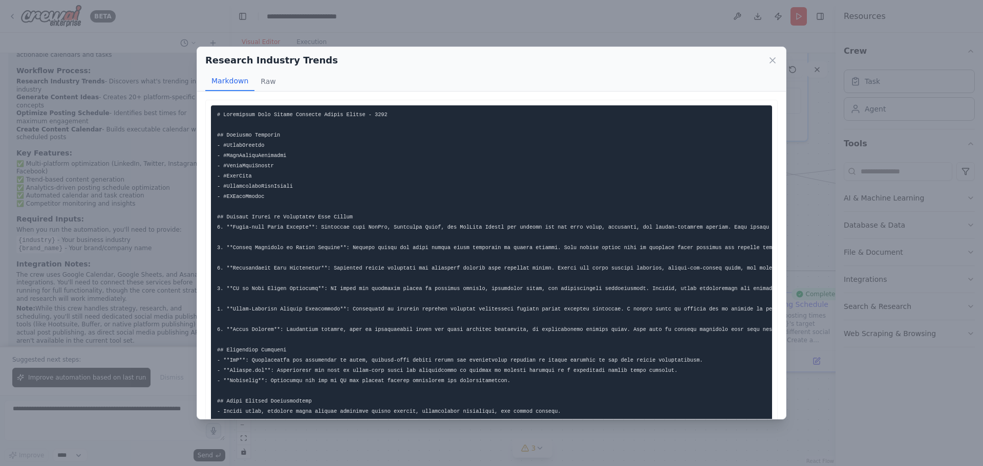
click at [646, 263] on pre at bounding box center [491, 339] width 561 height 469
click at [844, 391] on div "Research Industry Trends Markdown Raw This report consolidates the latest insig…" at bounding box center [491, 233] width 983 height 466
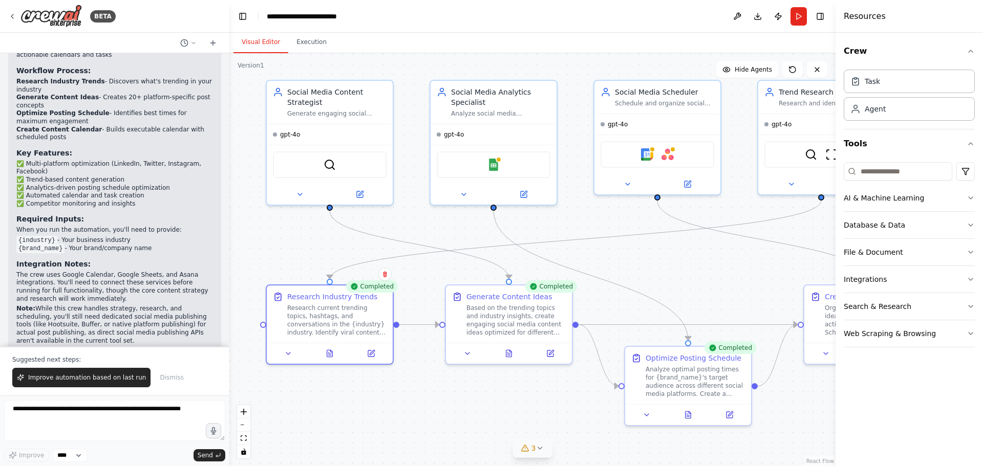
drag, startPoint x: 588, startPoint y: 348, endPoint x: 480, endPoint y: 405, distance: 121.8
click at [485, 410] on div ".deletable-edge-delete-btn { width: 20px; height: 20px; border: 0px solid #ffff…" at bounding box center [532, 259] width 606 height 413
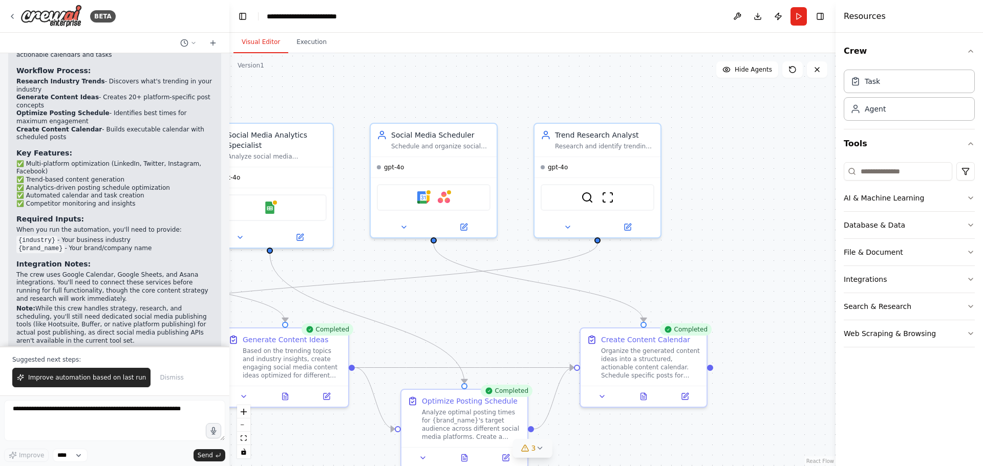
drag, startPoint x: 668, startPoint y: 267, endPoint x: 458, endPoint y: 287, distance: 210.9
click at [459, 288] on div ".deletable-edge-delete-btn { width: 20px; height: 20px; border: 0px solid #ffff…" at bounding box center [532, 259] width 606 height 413
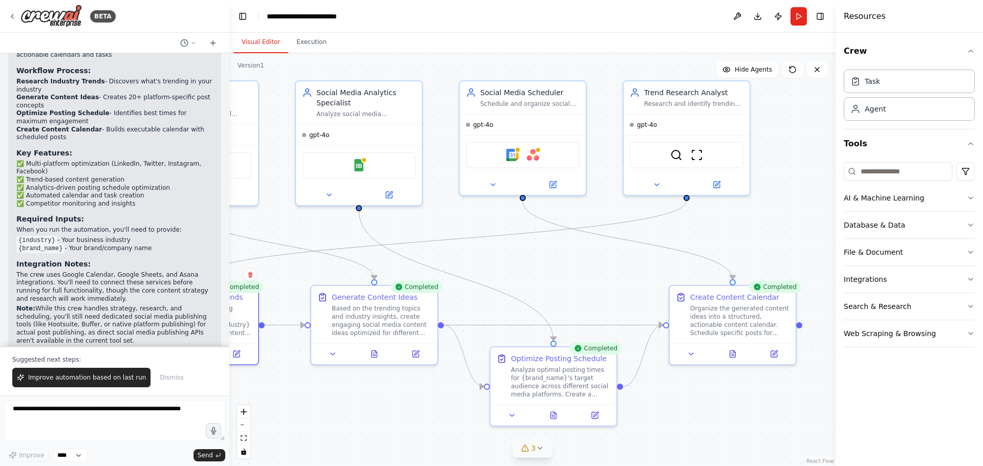
drag, startPoint x: 482, startPoint y: 308, endPoint x: 577, endPoint y: 269, distance: 101.9
click at [577, 269] on div ".deletable-edge-delete-btn { width: 20px; height: 20px; border: 0px solid #ffff…" at bounding box center [532, 259] width 606 height 413
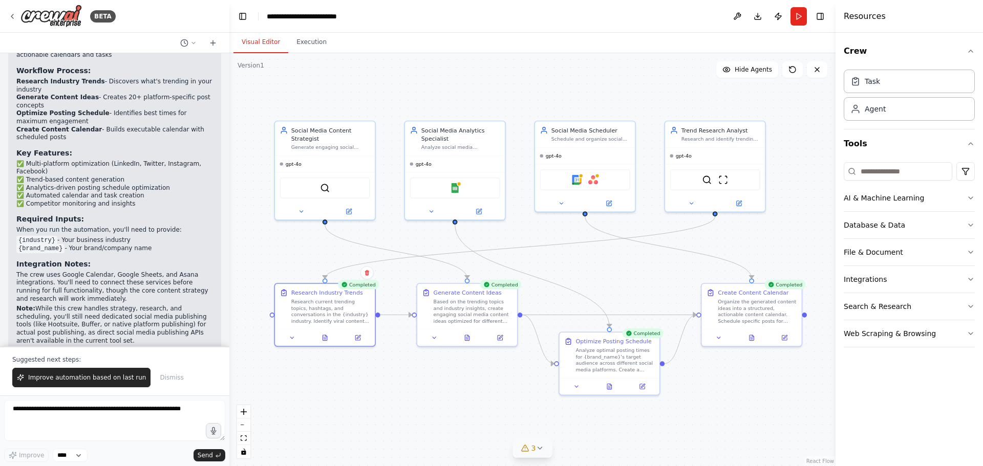
drag, startPoint x: 583, startPoint y: 267, endPoint x: 632, endPoint y: 268, distance: 49.2
click at [632, 268] on div ".deletable-edge-delete-btn { width: 20px; height: 20px; border: 0px solid #ffff…" at bounding box center [532, 259] width 606 height 413
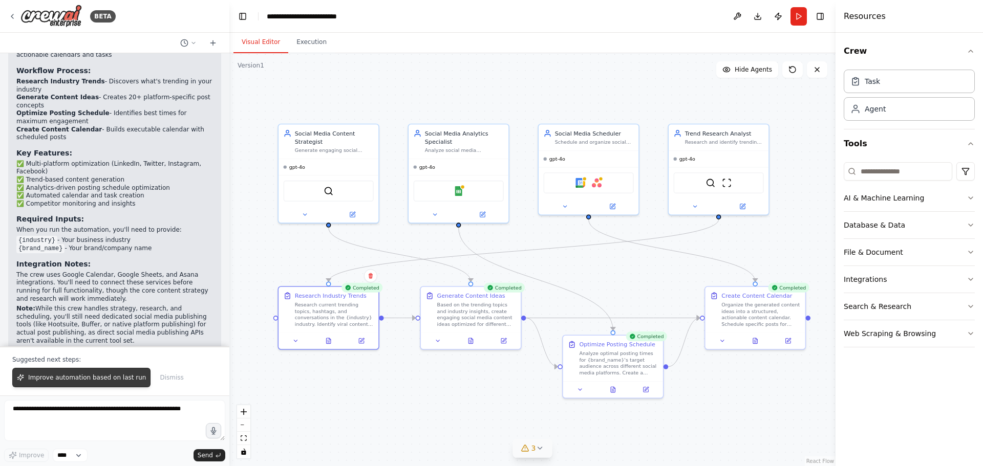
click at [114, 377] on span "Improve automation based on last run" at bounding box center [87, 378] width 118 height 8
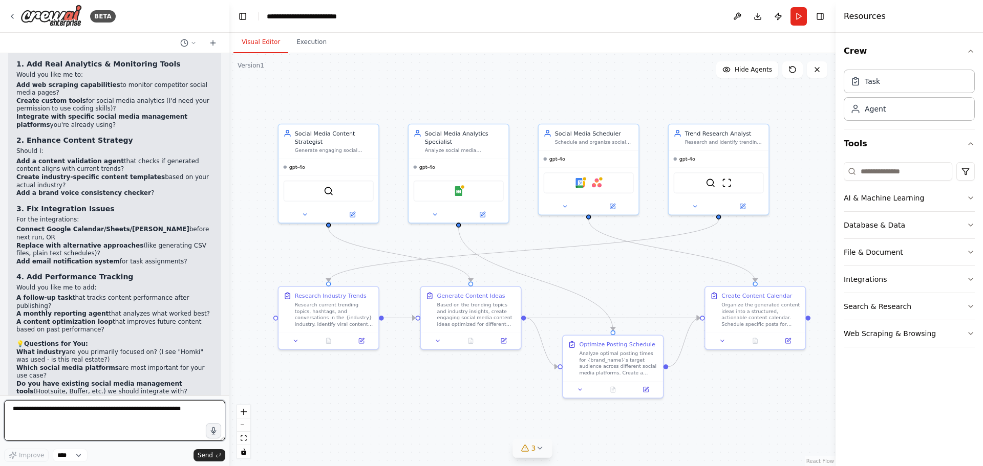
scroll to position [1796, 0]
